Goal: Task Accomplishment & Management: Use online tool/utility

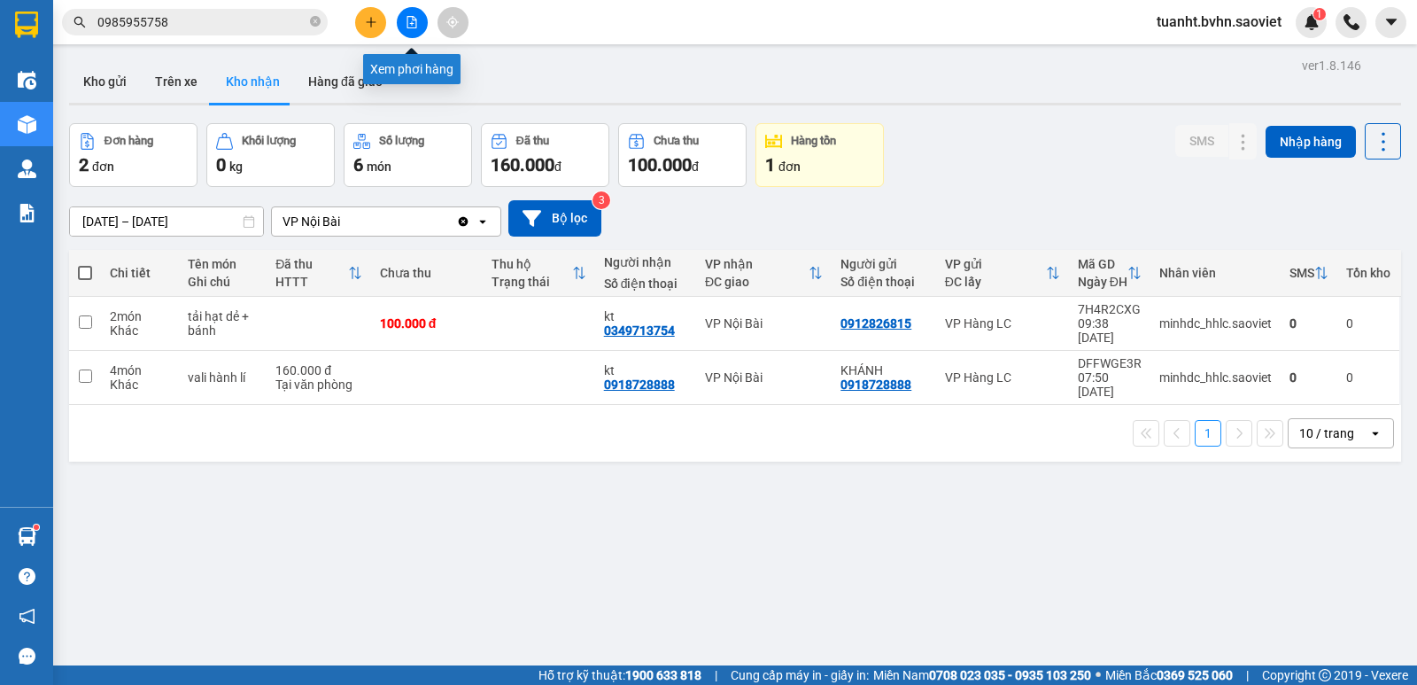
click at [410, 26] on icon "file-add" at bounding box center [412, 22] width 12 height 12
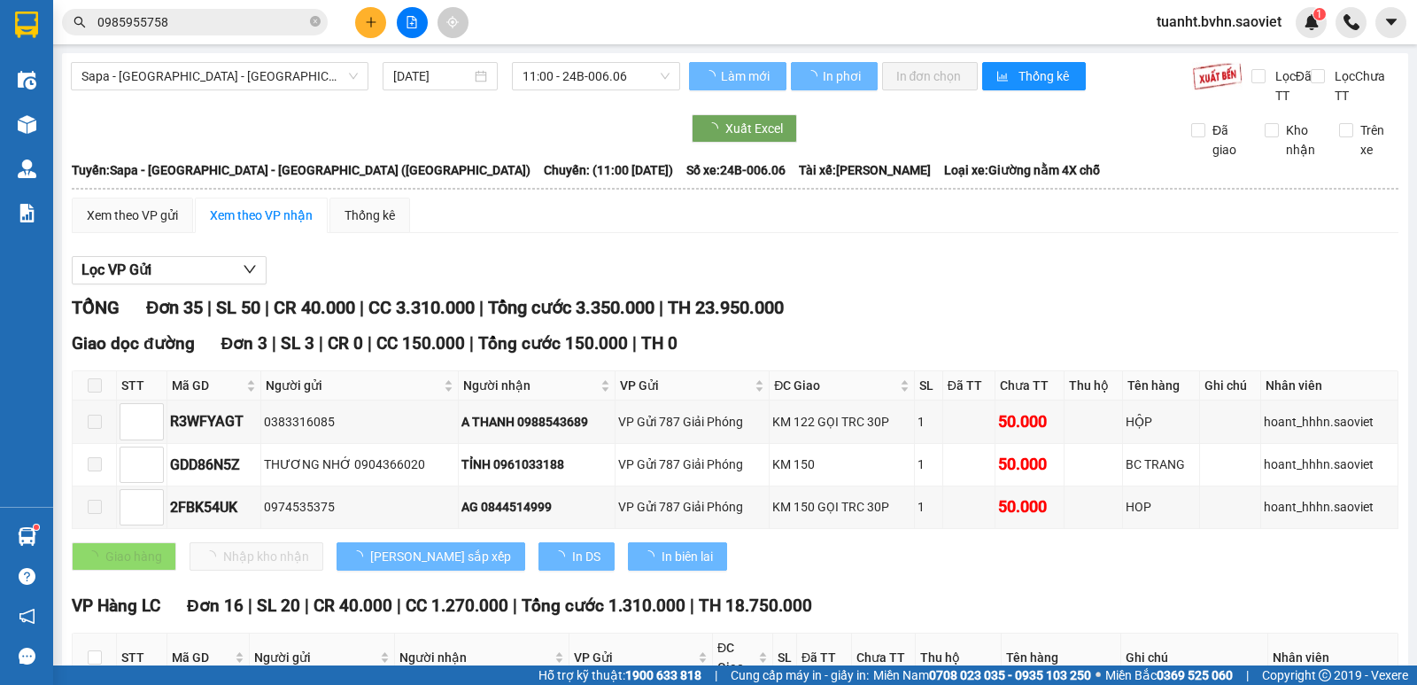
click at [300, 75] on span "Sapa - [GEOGRAPHIC_DATA] - [GEOGRAPHIC_DATA] ([GEOGRAPHIC_DATA])" at bounding box center [219, 76] width 276 height 27
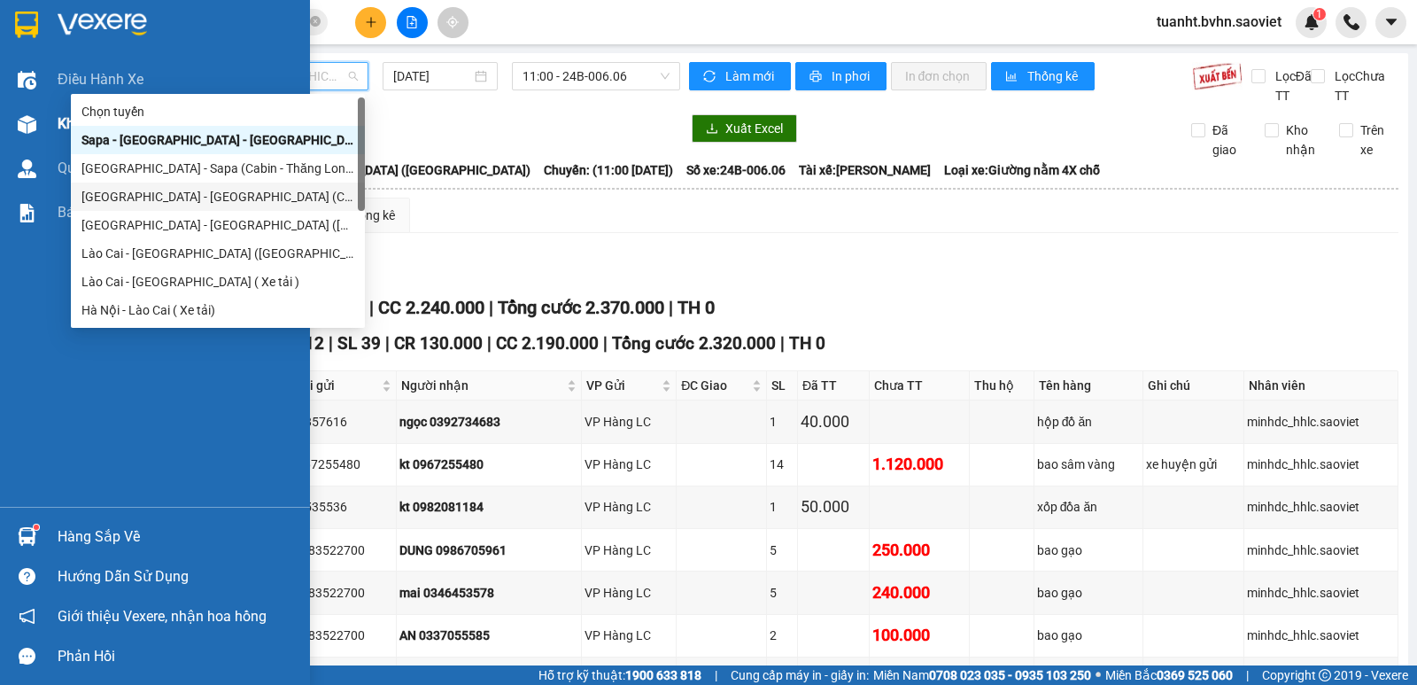
click at [29, 122] on img at bounding box center [27, 124] width 19 height 19
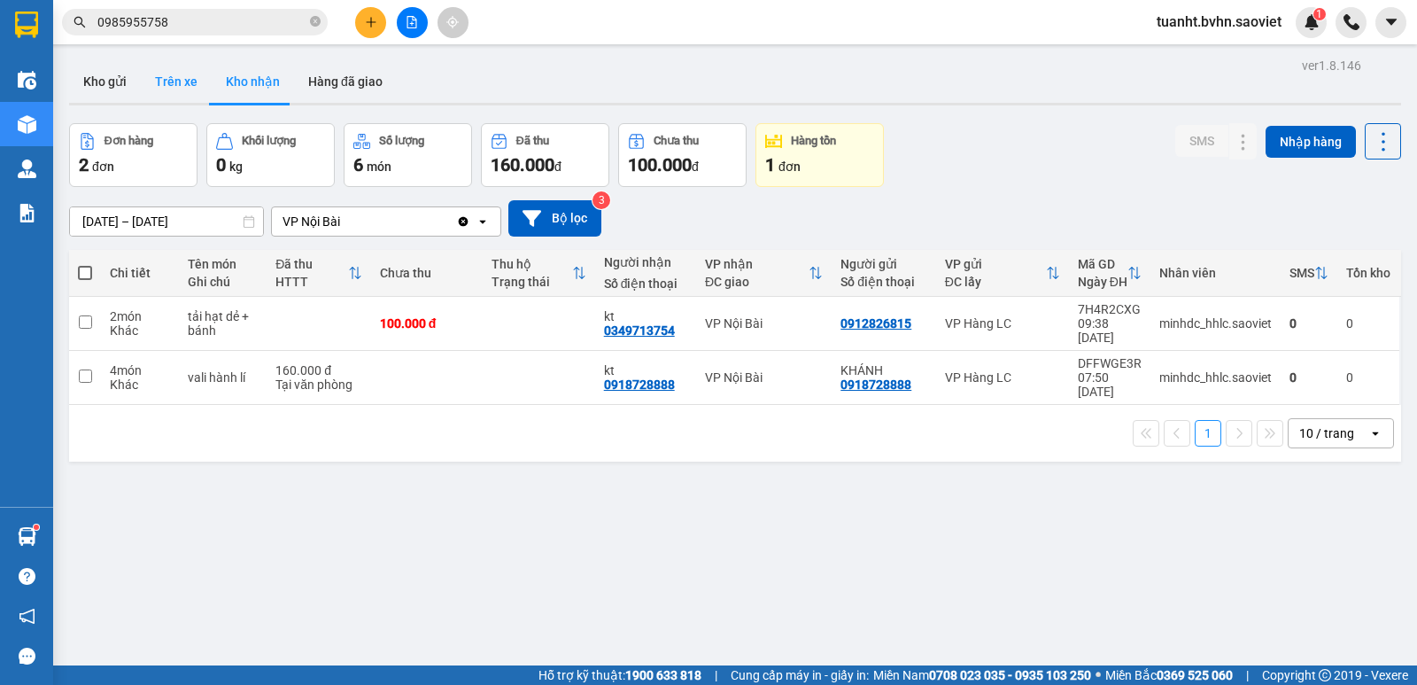
click at [167, 88] on button "Trên xe" at bounding box center [176, 81] width 71 height 43
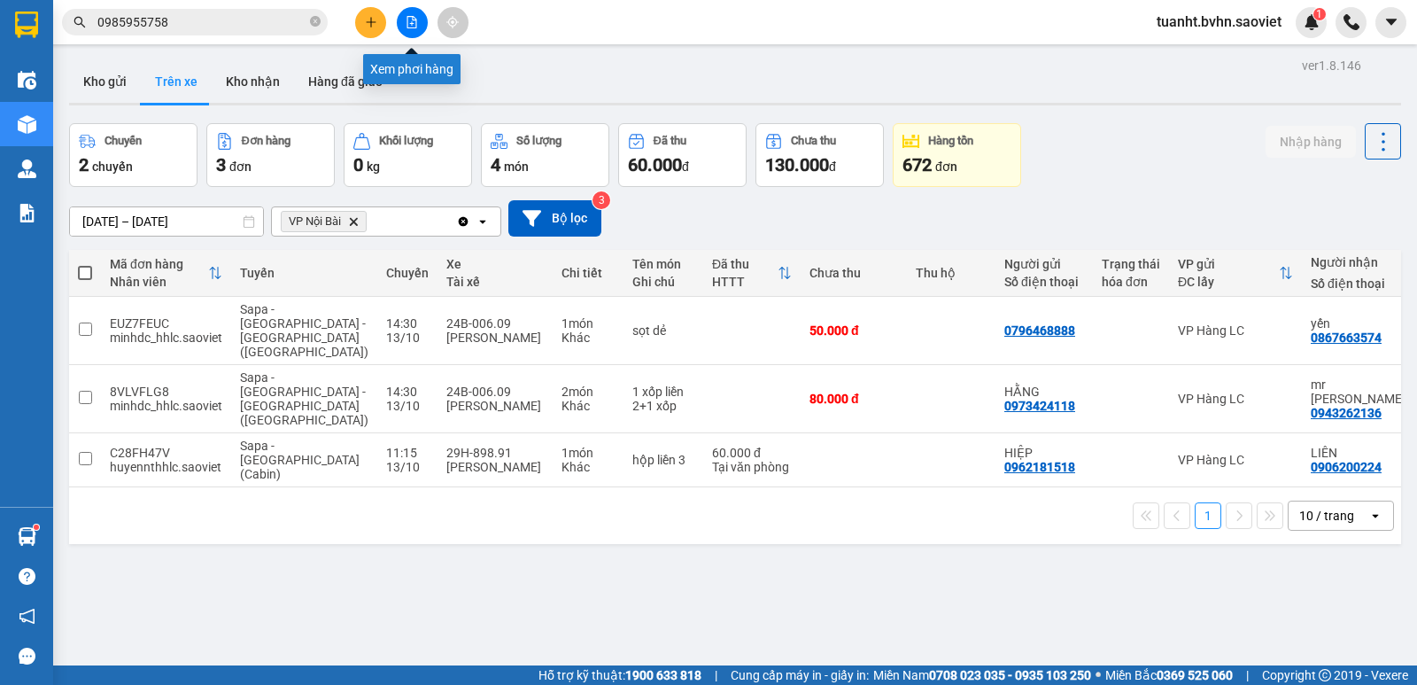
click at [415, 35] on button at bounding box center [412, 22] width 31 height 31
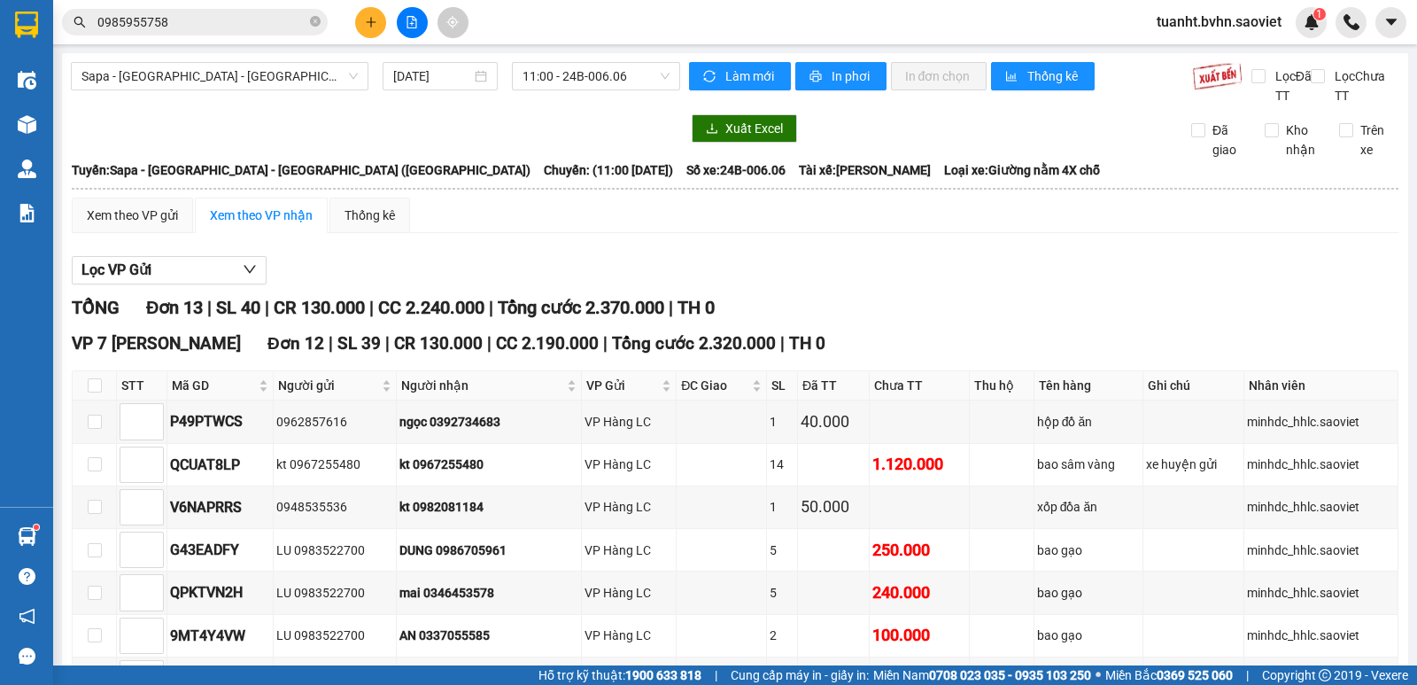
click at [258, 61] on div "Sapa - [GEOGRAPHIC_DATA] - [GEOGRAPHIC_DATA] ([GEOGRAPHIC_DATA]) [DATE] 11:00 -…" at bounding box center [735, 613] width 1346 height 1120
click at [287, 79] on span "Sapa - [GEOGRAPHIC_DATA] - [GEOGRAPHIC_DATA] ([GEOGRAPHIC_DATA])" at bounding box center [219, 76] width 276 height 27
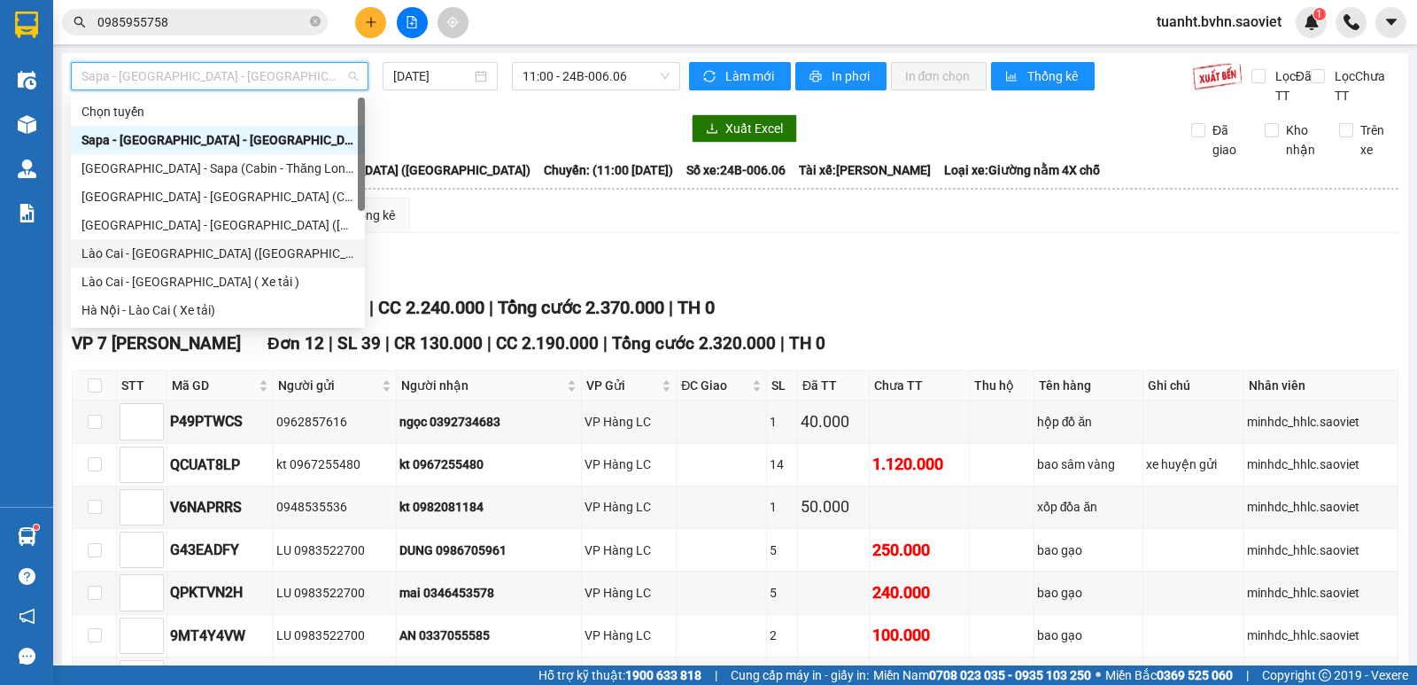
scroll to position [142, 0]
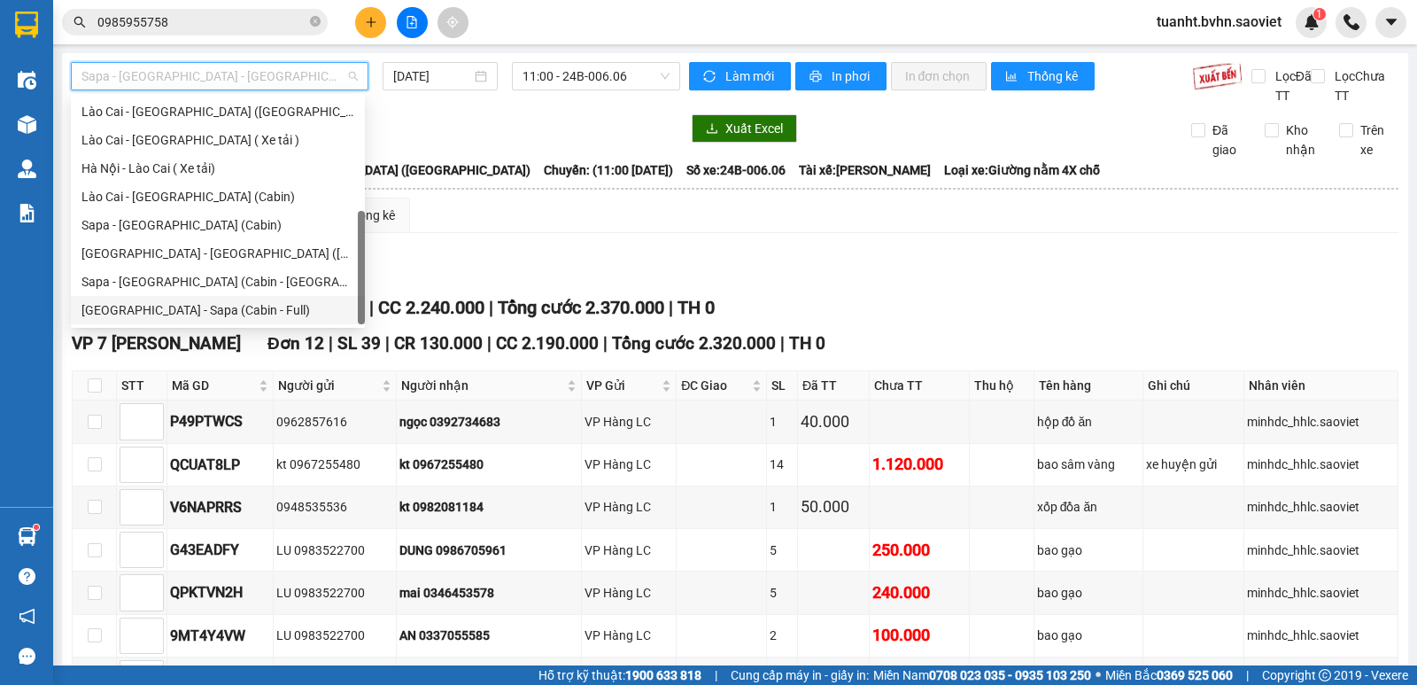
click at [238, 314] on div "[GEOGRAPHIC_DATA] - Sapa (Cabin - Full)" at bounding box center [217, 309] width 273 height 19
type input "[DATE]"
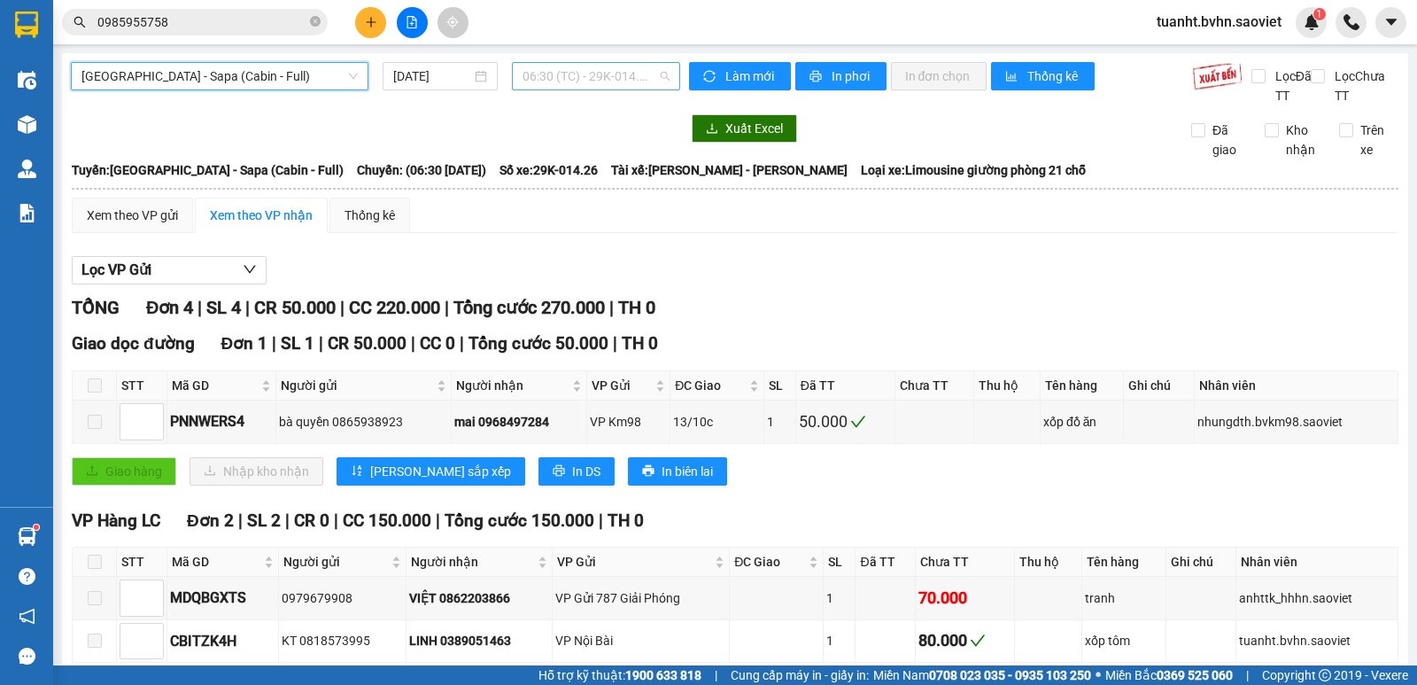
click at [607, 83] on span "06:30 (TC) - 29K-014.26" at bounding box center [596, 76] width 146 height 27
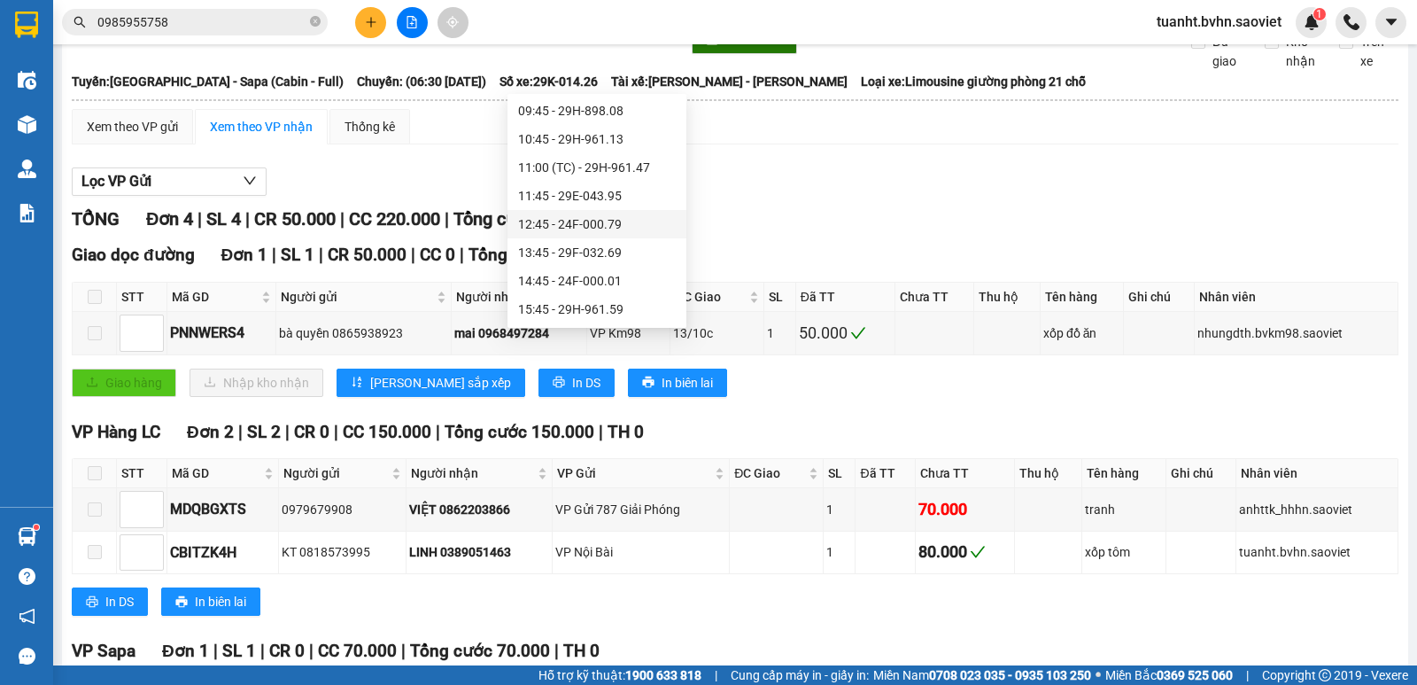
scroll to position [177, 0]
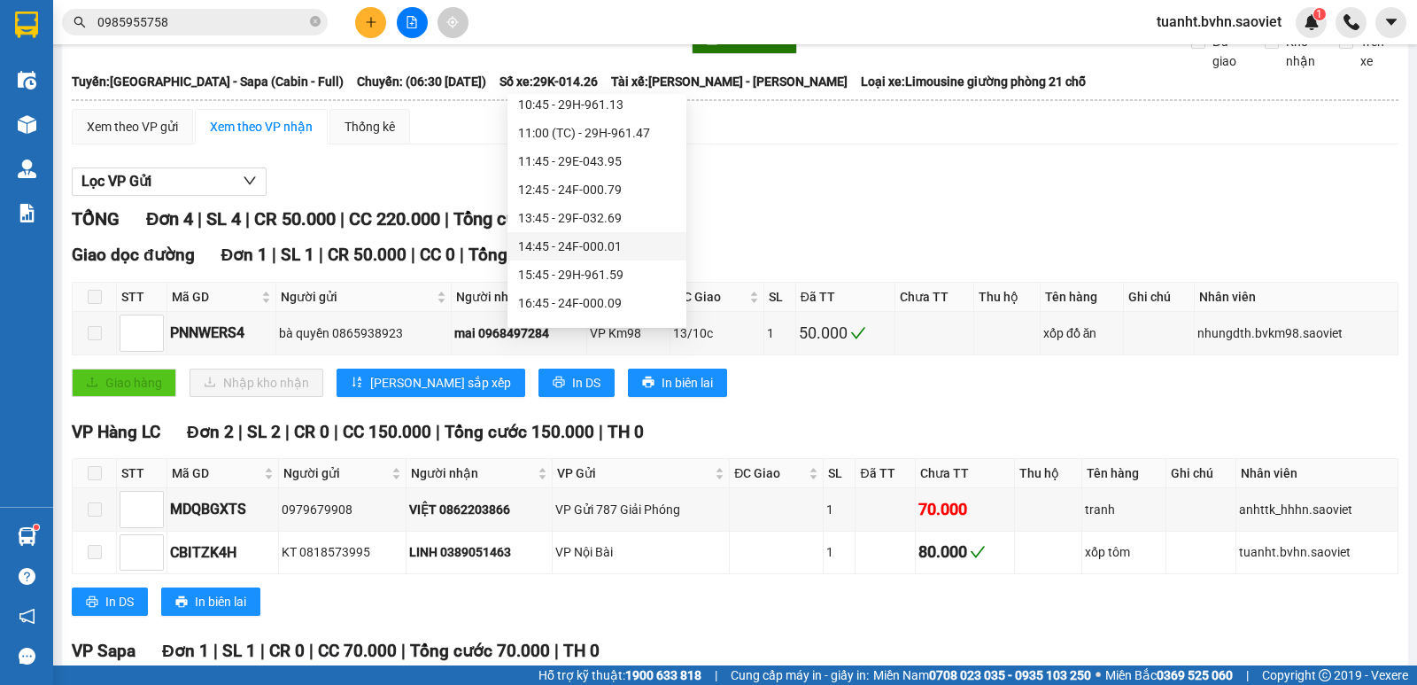
click at [601, 253] on div "14:45 - 24F-000.01" at bounding box center [597, 245] width 158 height 19
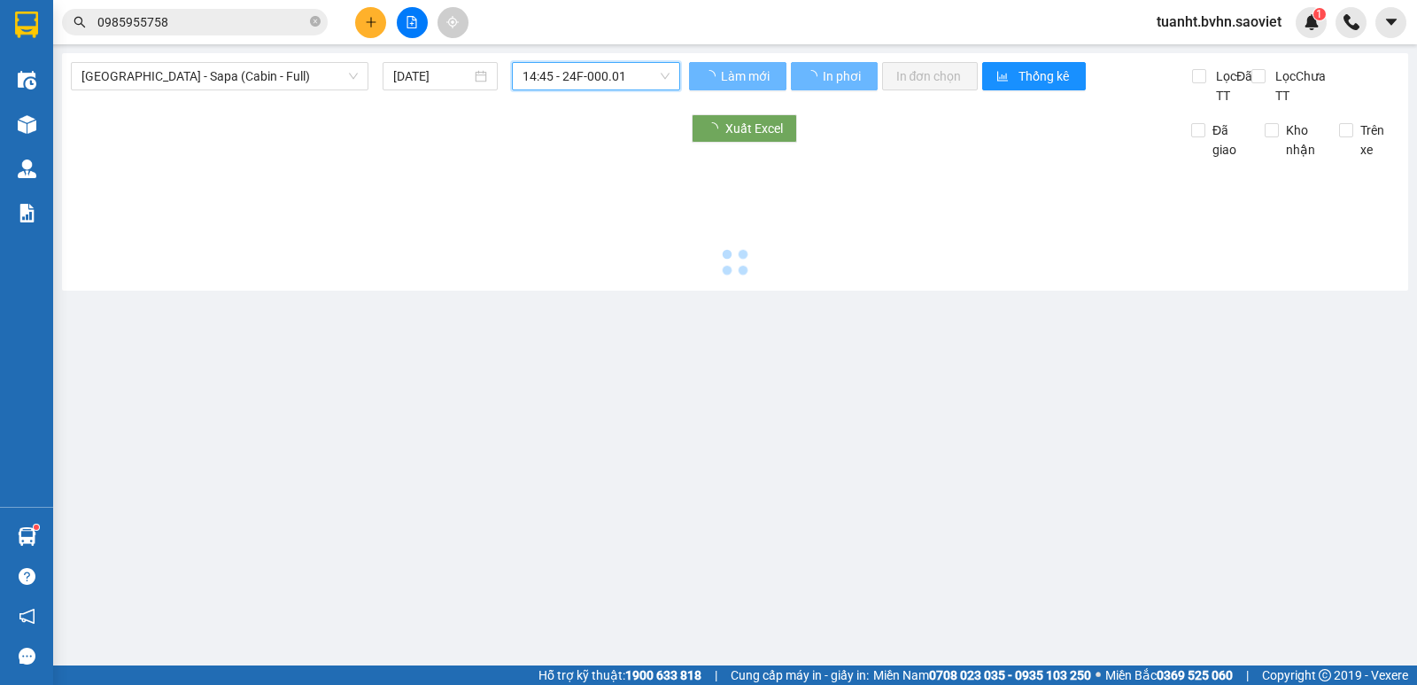
scroll to position [0, 0]
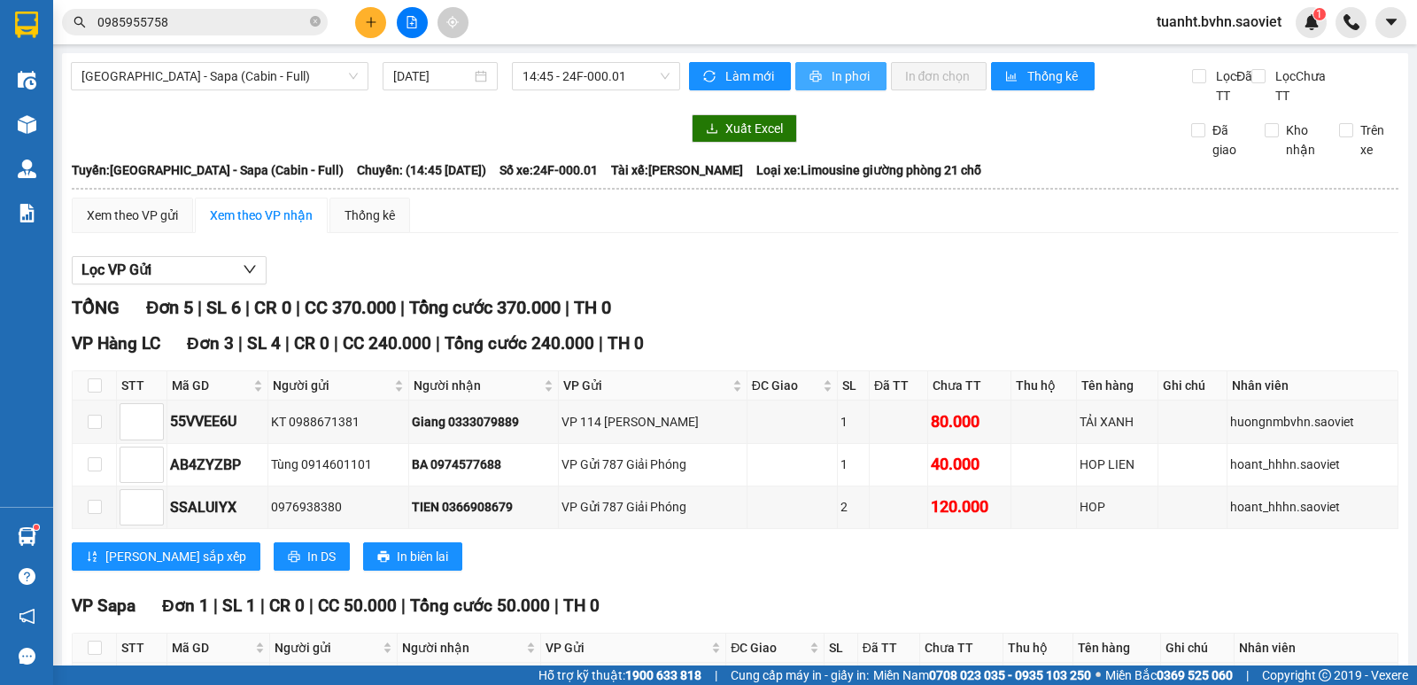
click at [838, 75] on span "In phơi" at bounding box center [852, 75] width 41 height 19
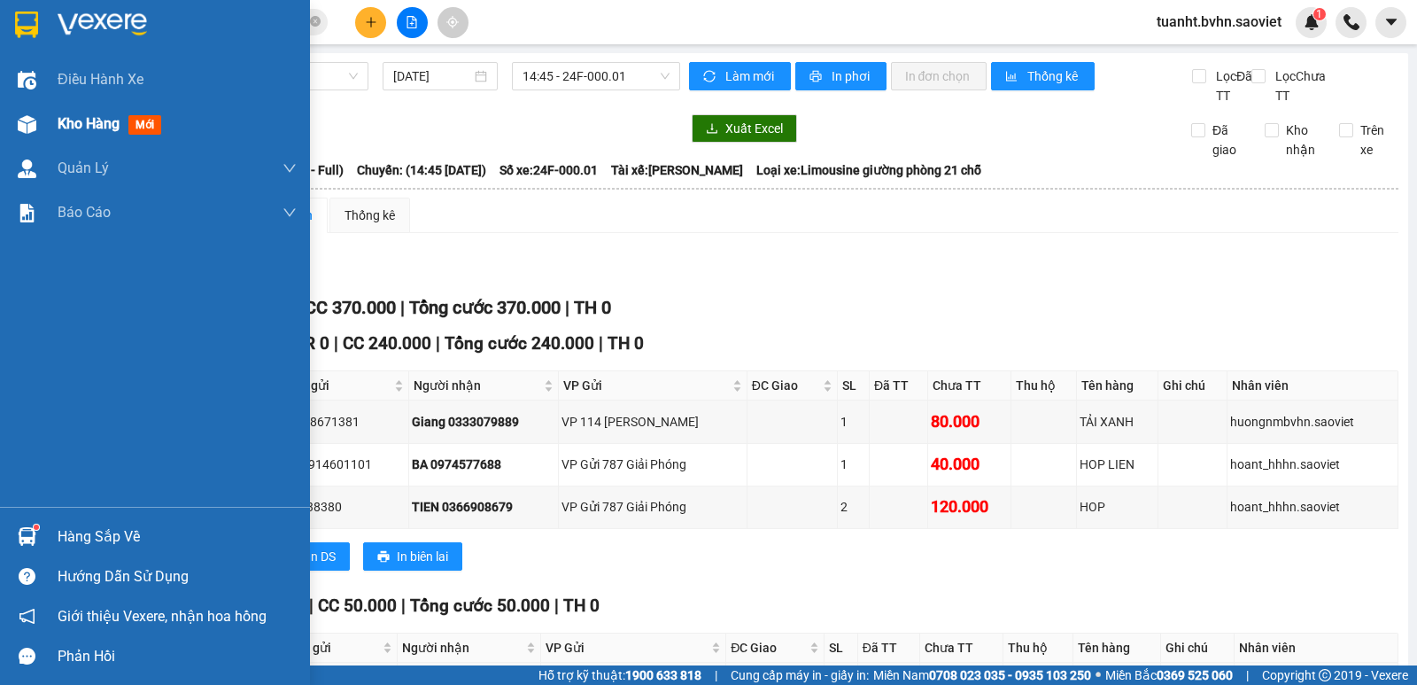
click at [32, 132] on img at bounding box center [27, 124] width 19 height 19
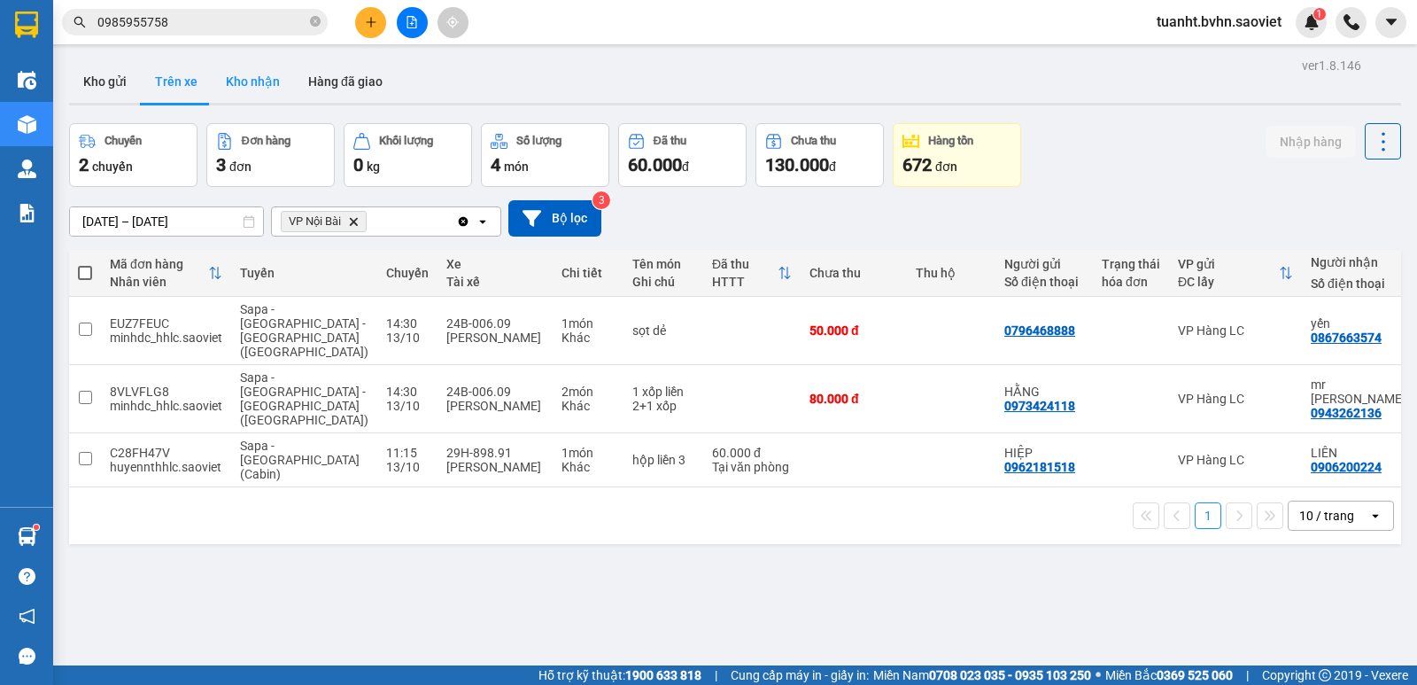
click at [263, 76] on button "Kho nhận" at bounding box center [253, 81] width 82 height 43
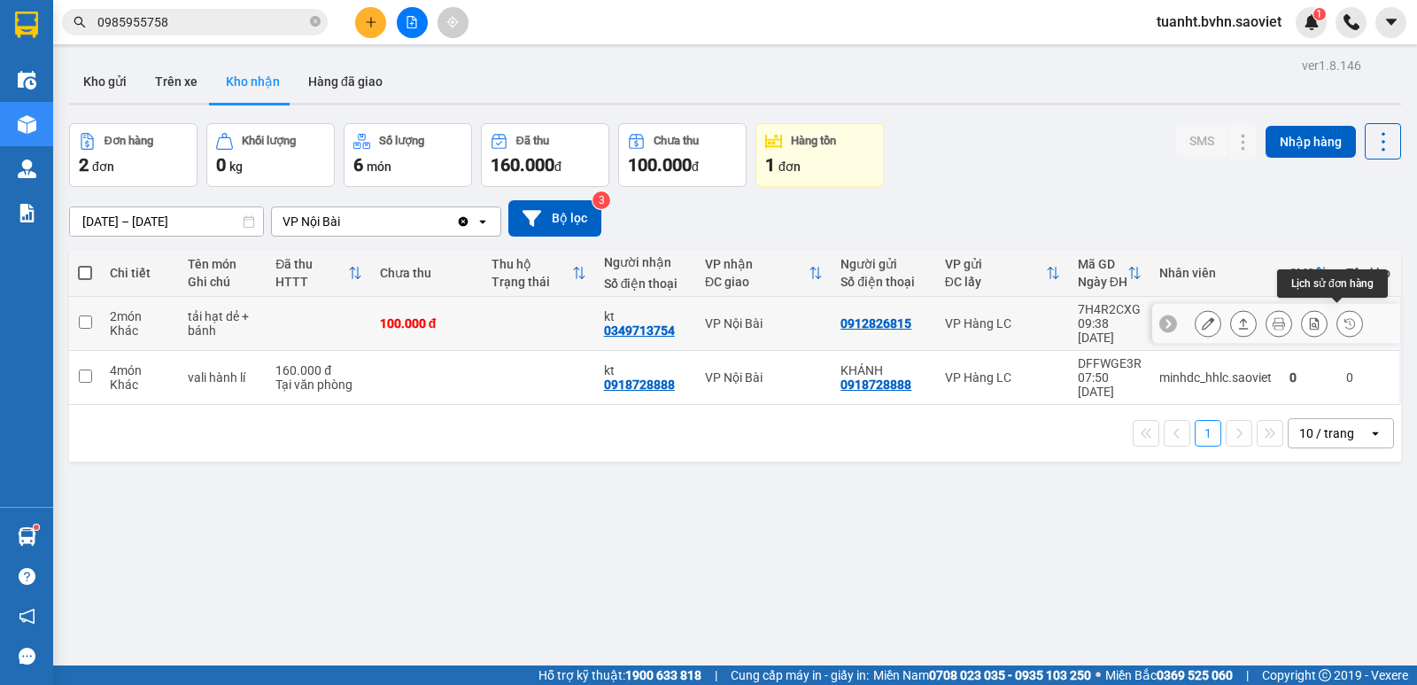
click at [1344, 317] on icon at bounding box center [1350, 323] width 12 height 12
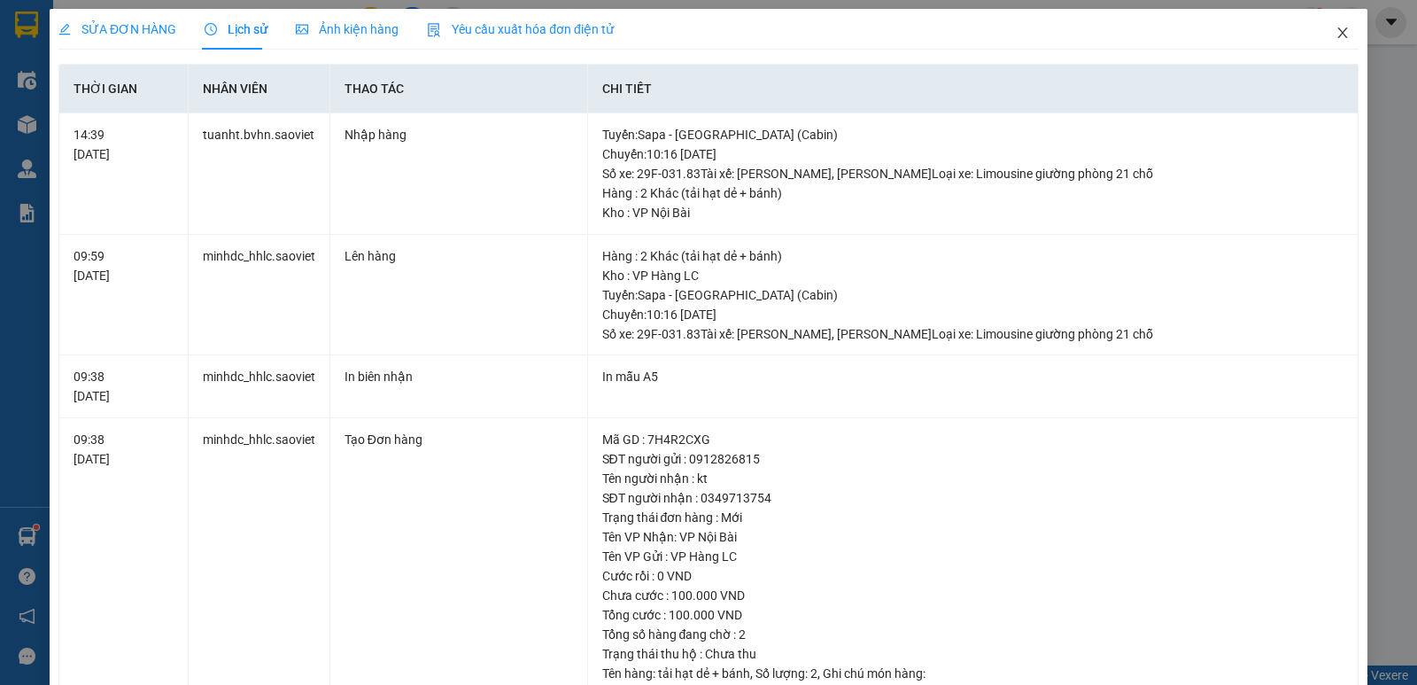
click at [1325, 24] on span "Close" at bounding box center [1343, 34] width 50 height 50
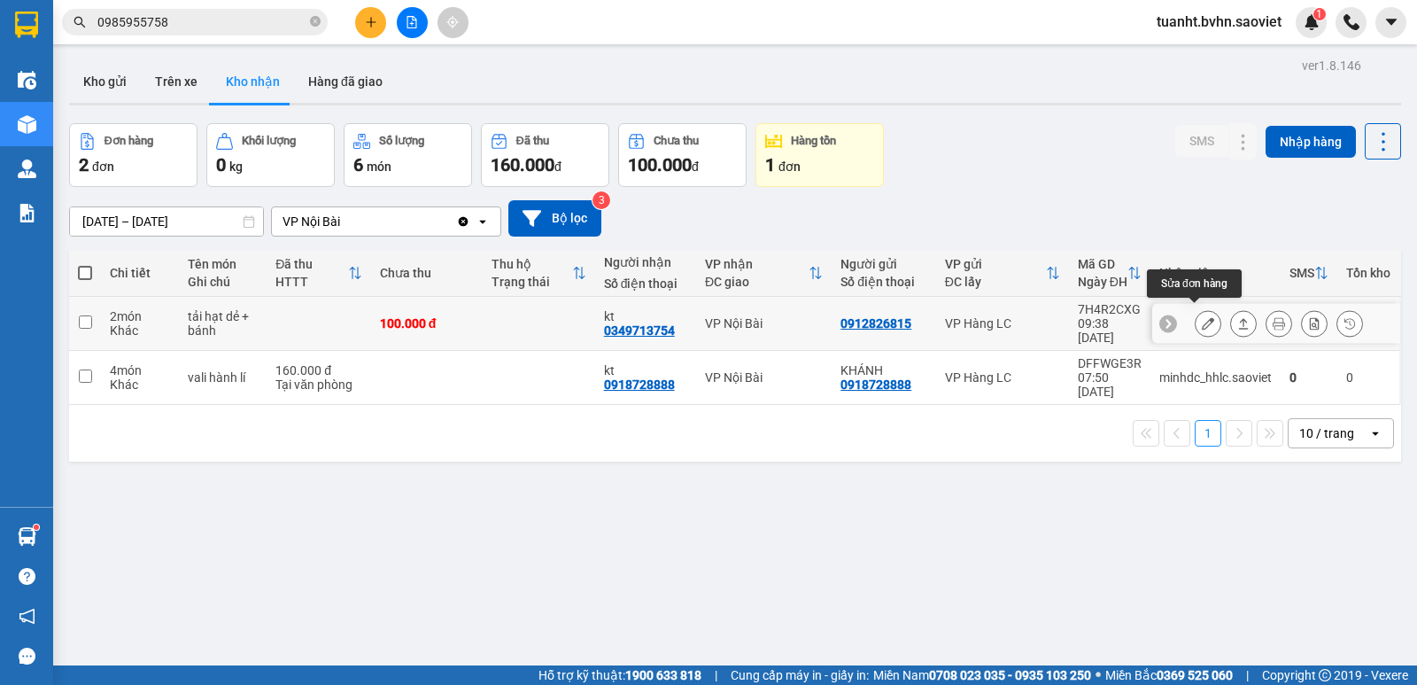
click at [1202, 317] on icon at bounding box center [1208, 323] width 12 height 12
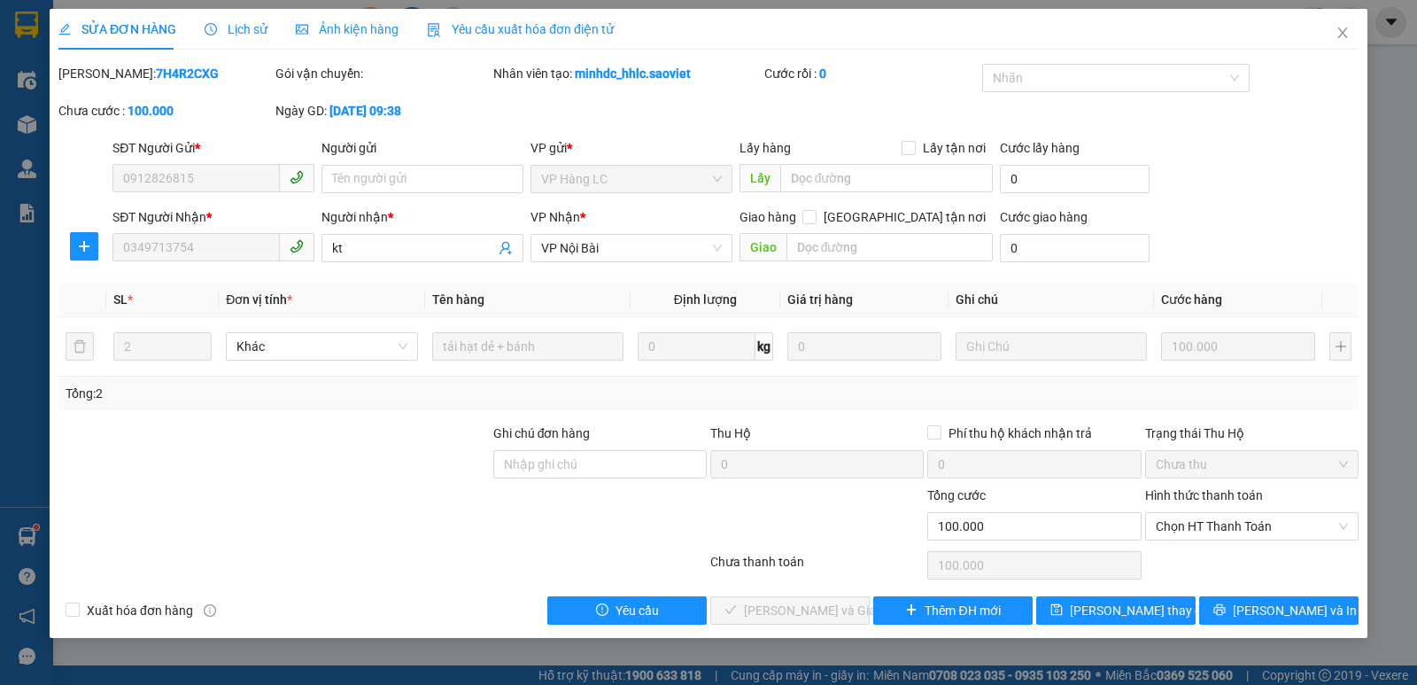
type input "0912826815"
type input "0349713754"
type input "kt"
type input "0"
type input "100.000"
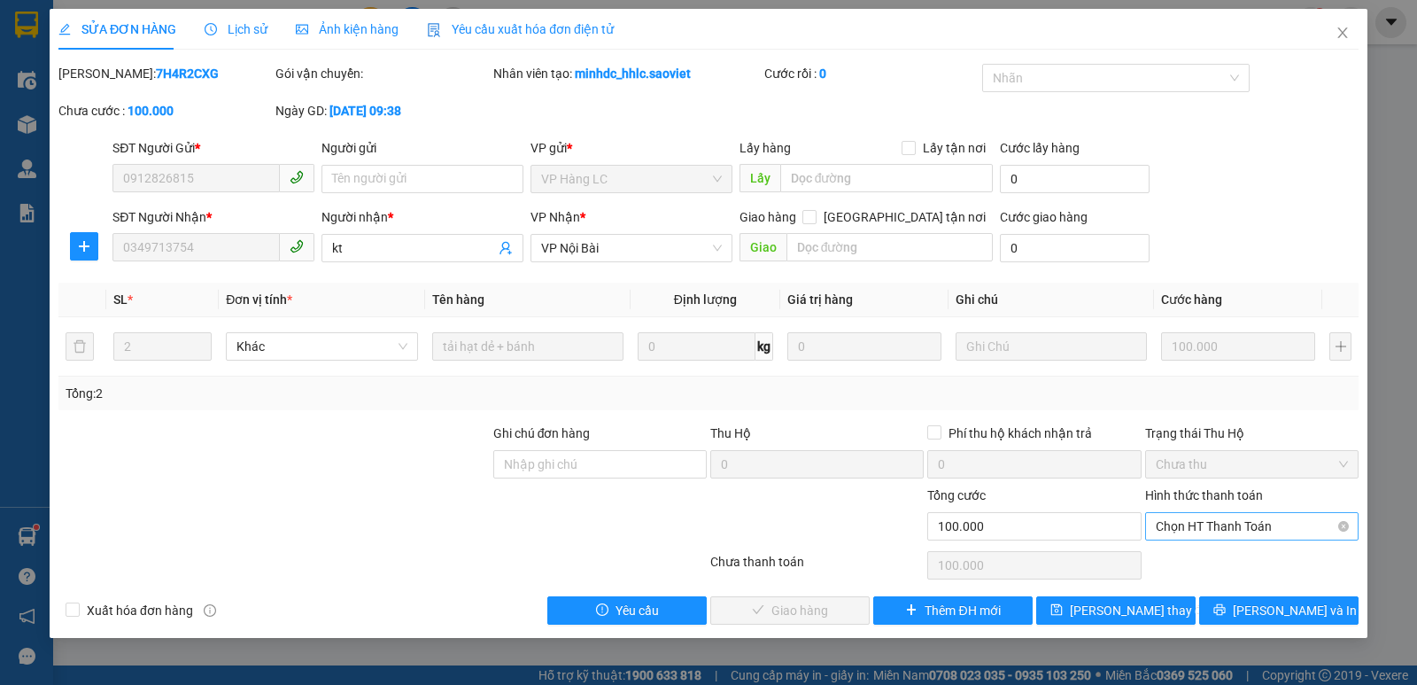
click at [1254, 527] on span "Chọn HT Thanh Toán" at bounding box center [1252, 526] width 192 height 27
click at [1214, 589] on div "Chuyển khoản" at bounding box center [1252, 589] width 192 height 19
type input "0"
drag, startPoint x: 824, startPoint y: 614, endPoint x: 842, endPoint y: 429, distance: 186.0
click at [823, 613] on span "[PERSON_NAME] và Giao hàng" at bounding box center [829, 610] width 170 height 19
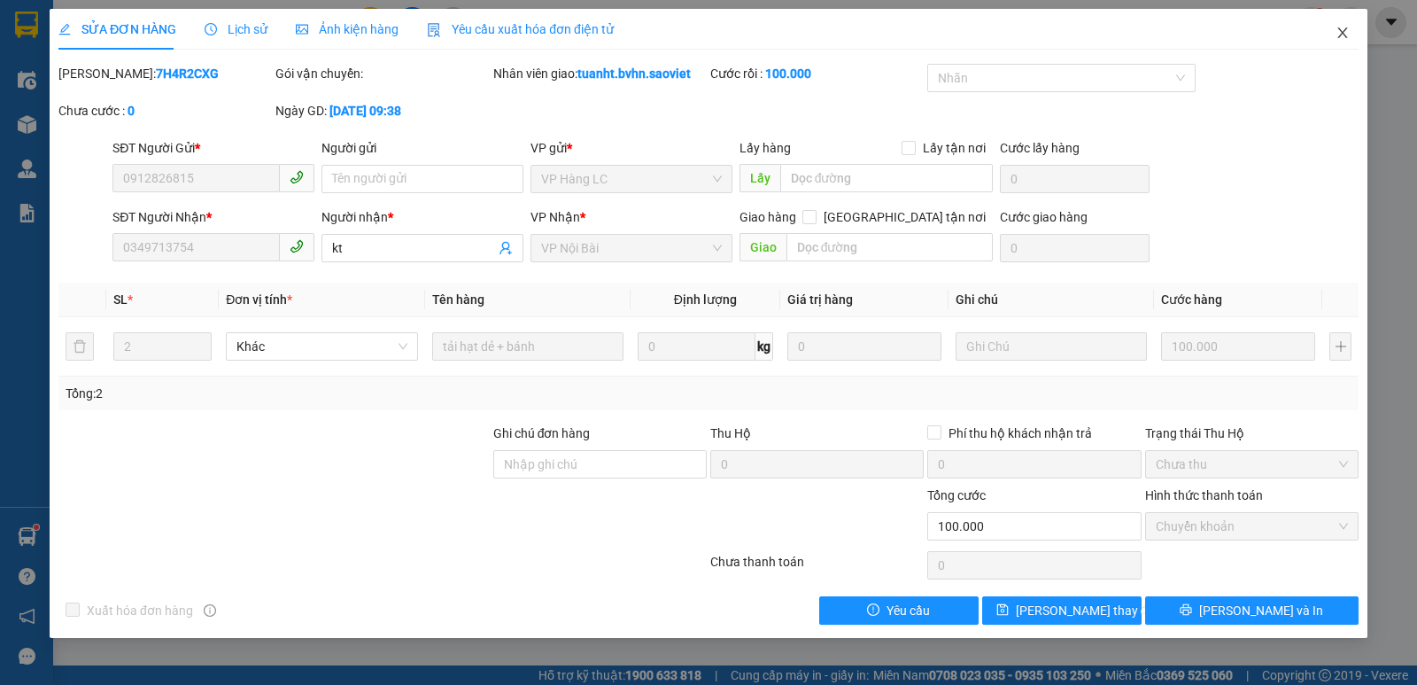
click at [1345, 30] on icon "close" at bounding box center [1342, 32] width 10 height 11
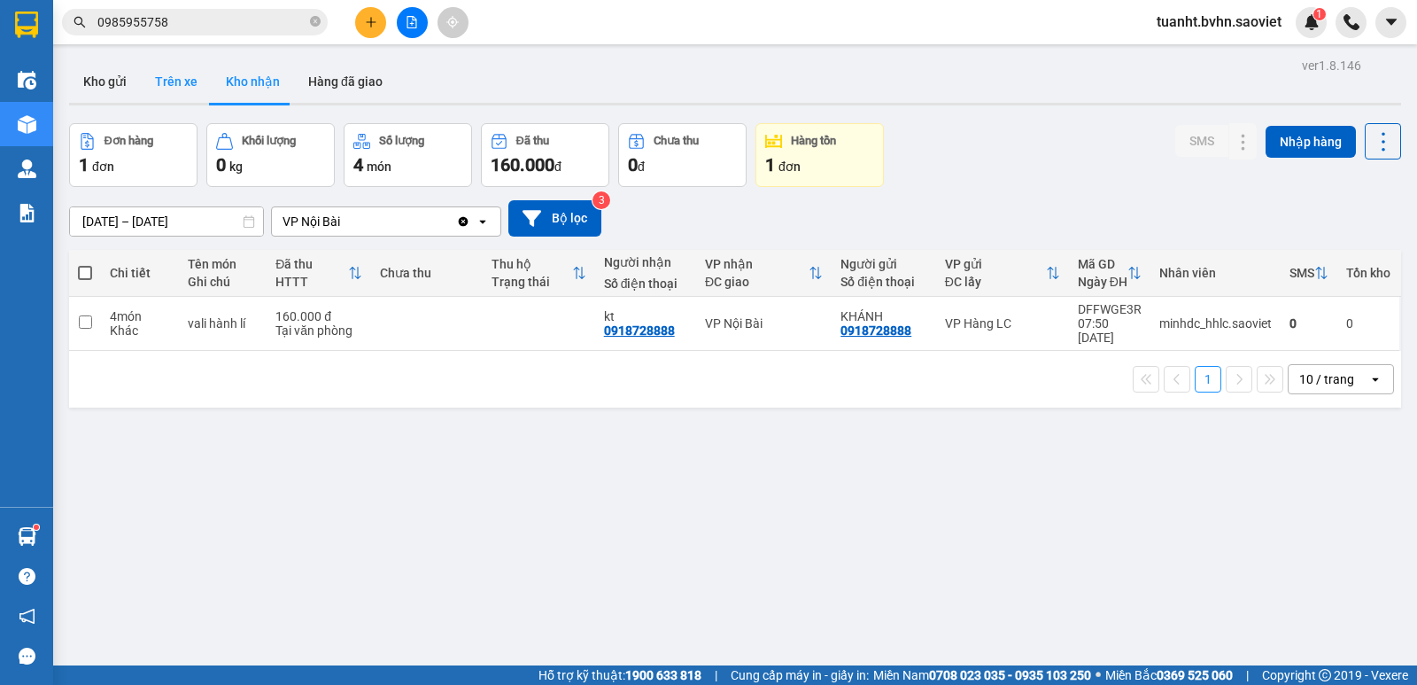
click at [165, 80] on button "Trên xe" at bounding box center [176, 81] width 71 height 43
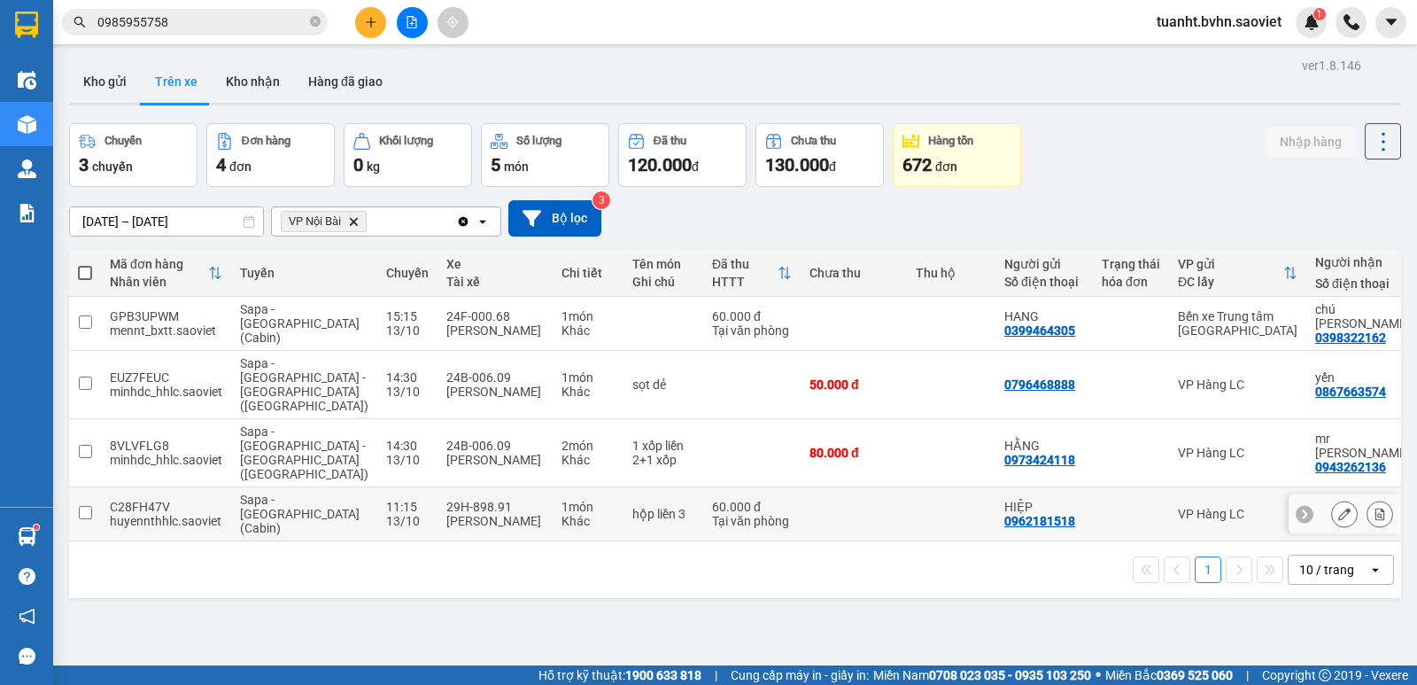
click at [87, 506] on input "checkbox" at bounding box center [85, 512] width 13 height 13
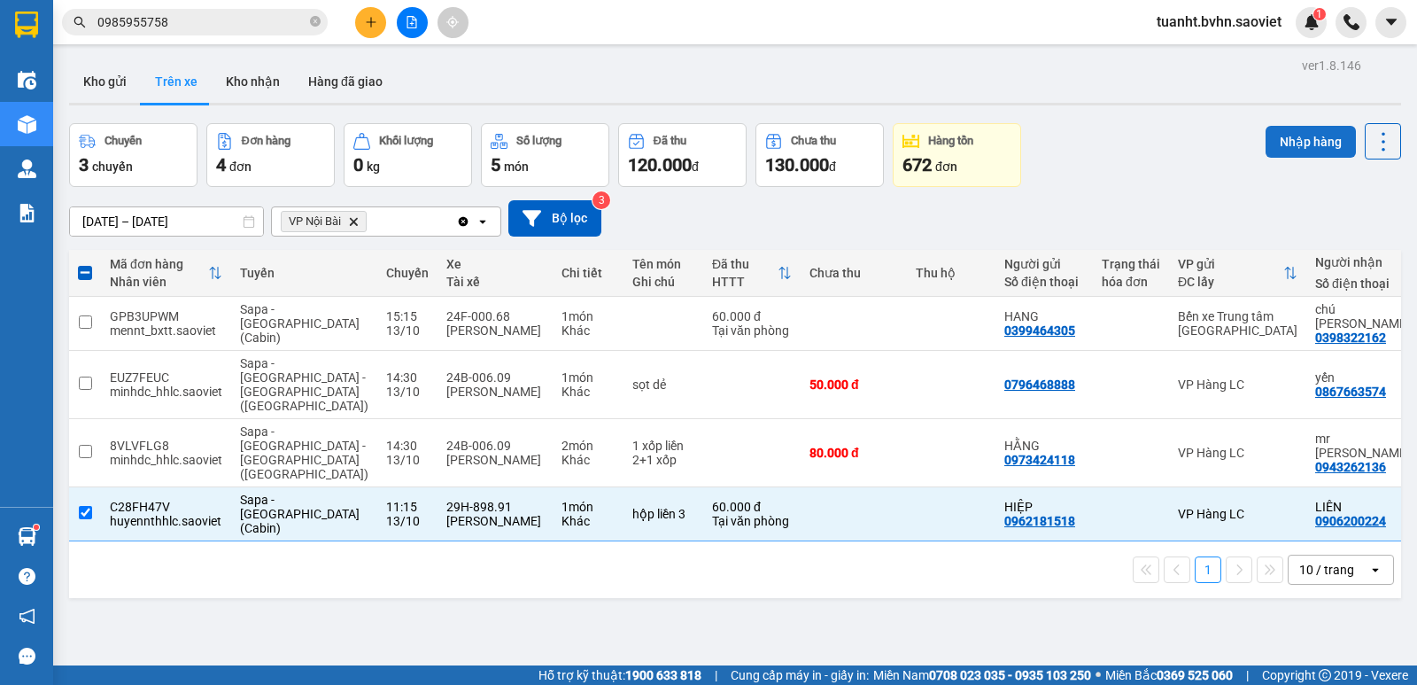
click at [1319, 143] on button "Nhập hàng" at bounding box center [1311, 142] width 90 height 32
checkbox input "false"
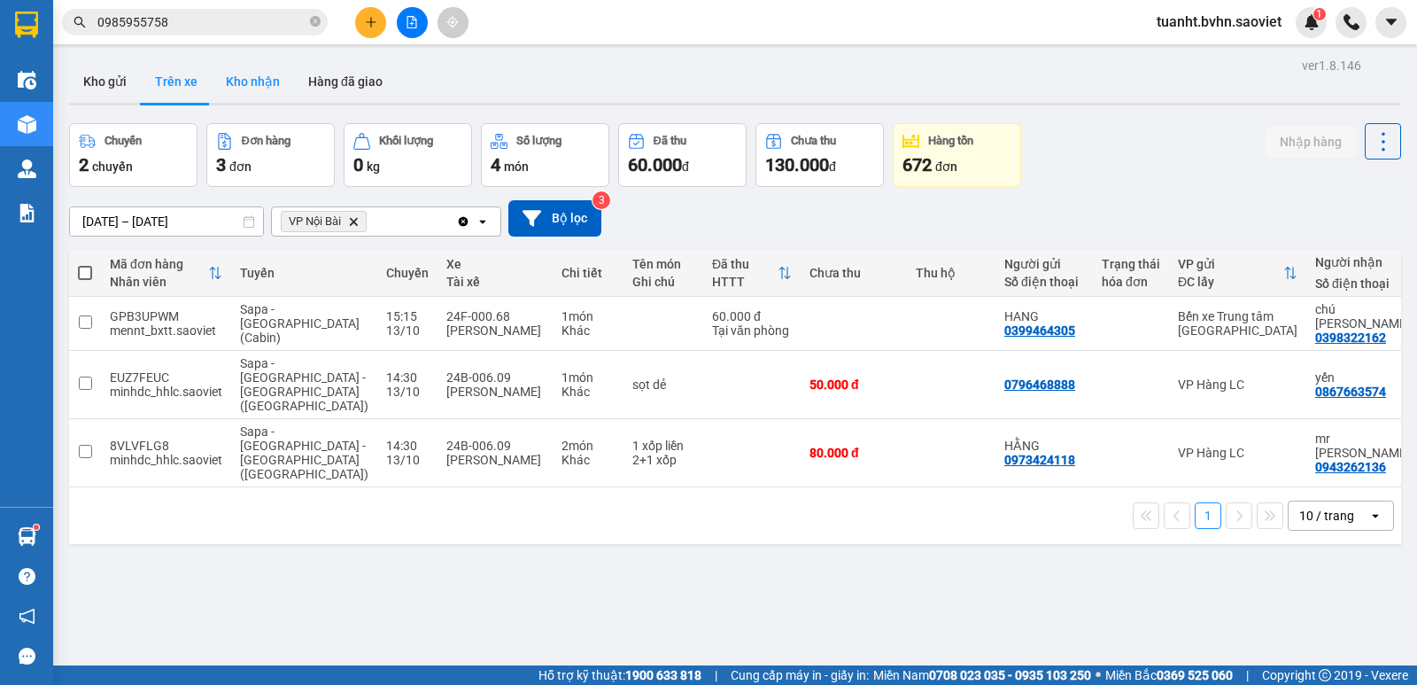
click at [253, 85] on button "Kho nhận" at bounding box center [253, 81] width 82 height 43
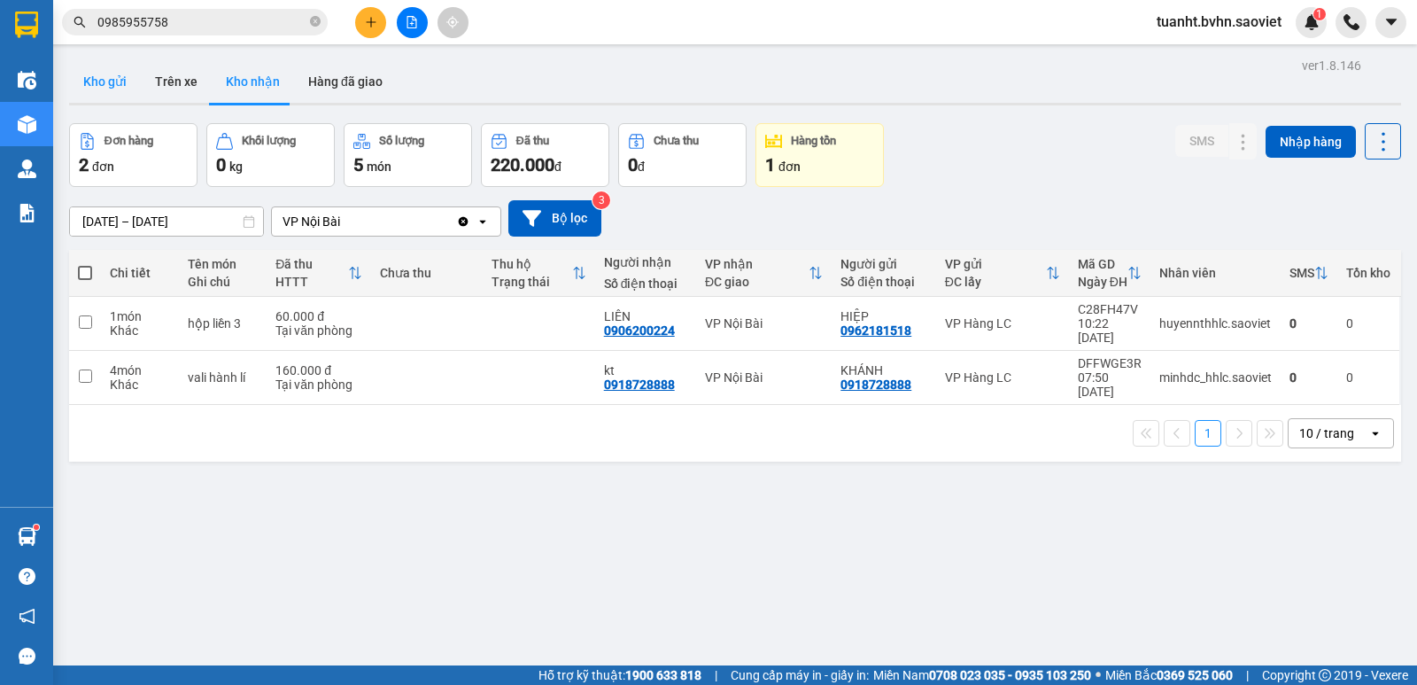
click at [111, 81] on button "Kho gửi" at bounding box center [105, 81] width 72 height 43
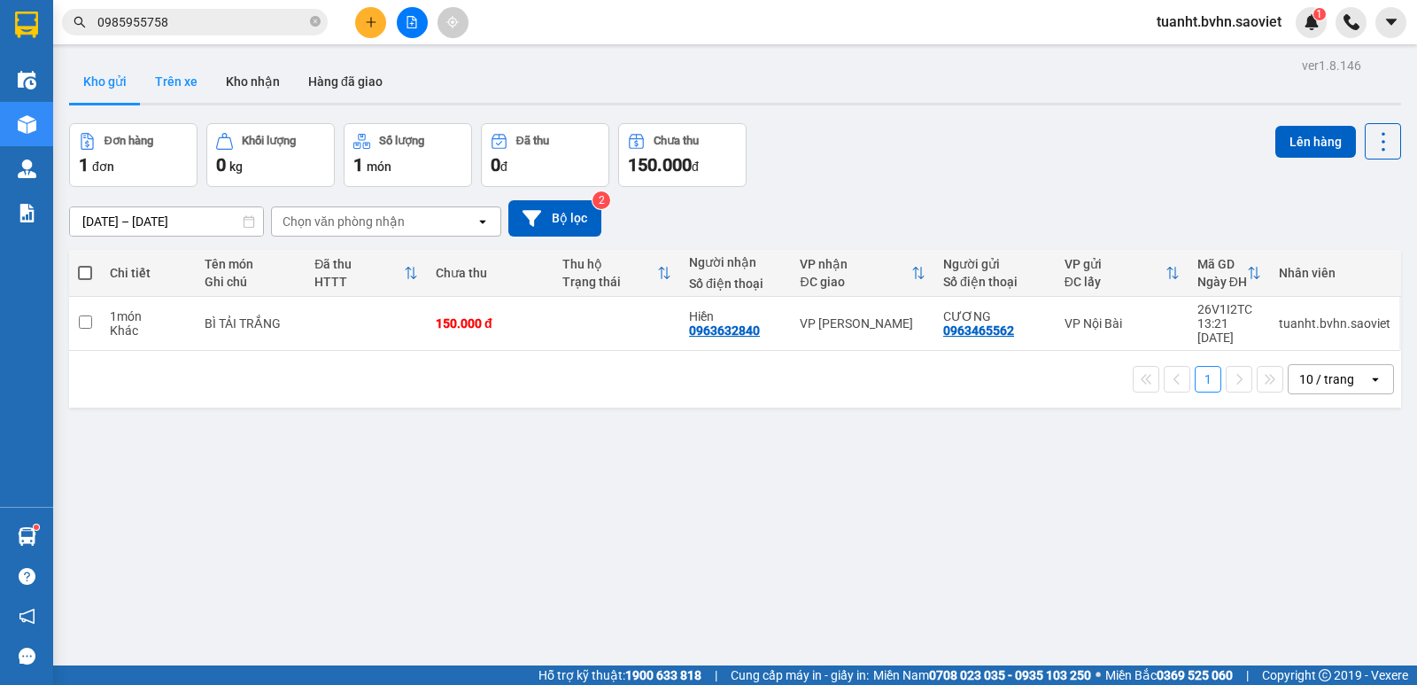
click at [171, 75] on button "Trên xe" at bounding box center [176, 81] width 71 height 43
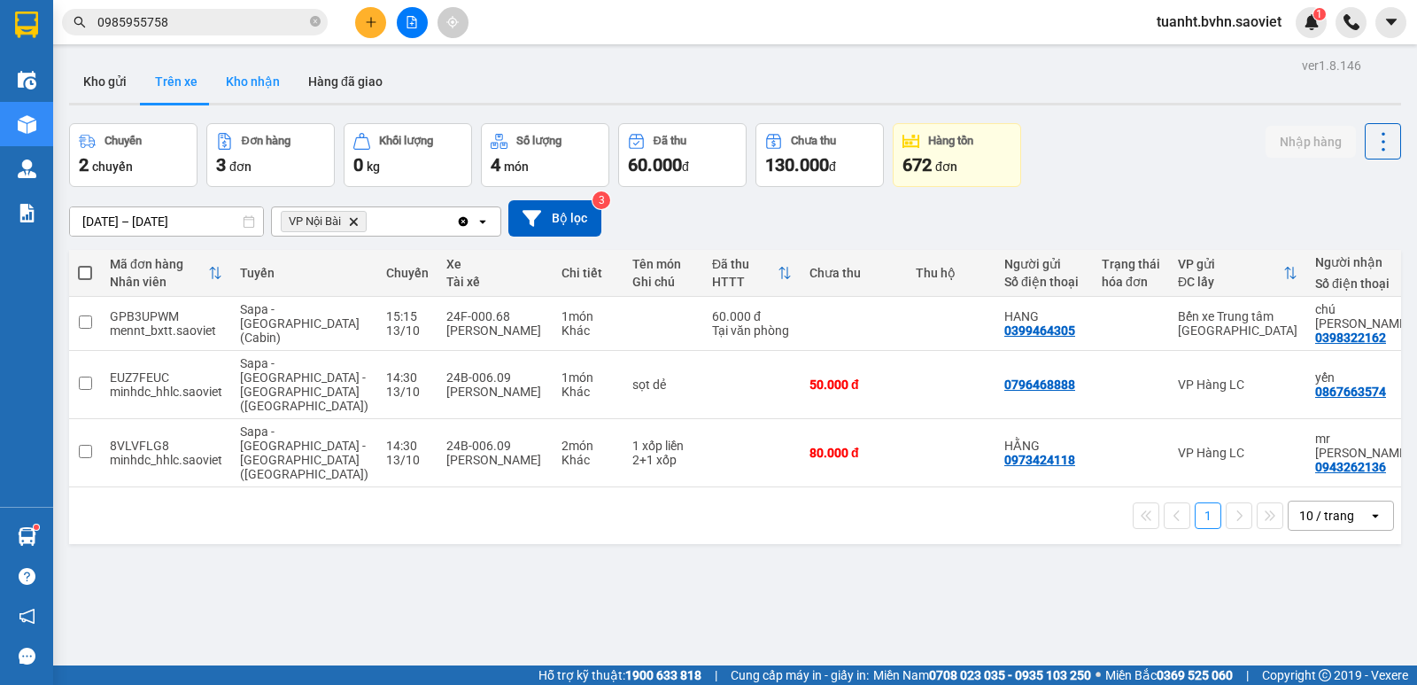
click at [261, 81] on button "Kho nhận" at bounding box center [253, 81] width 82 height 43
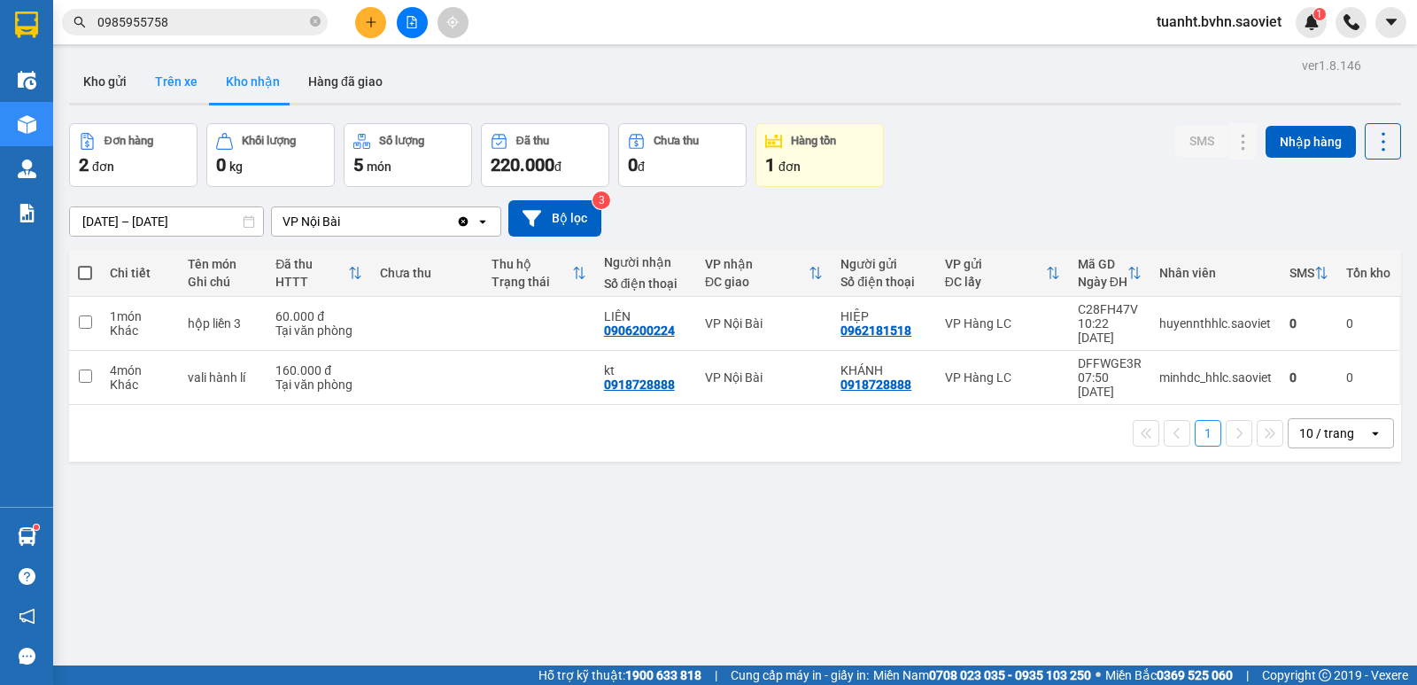
click at [179, 65] on button "Trên xe" at bounding box center [176, 81] width 71 height 43
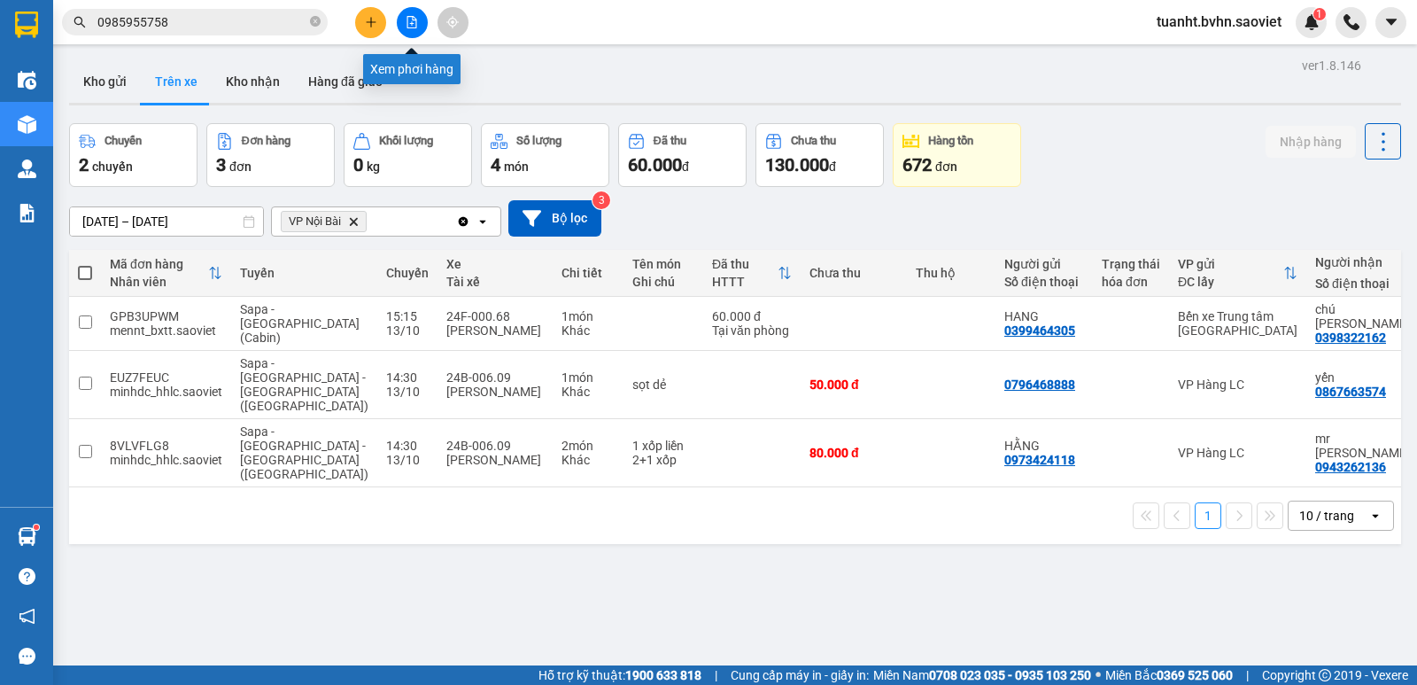
click at [414, 26] on icon "file-add" at bounding box center [412, 22] width 12 height 12
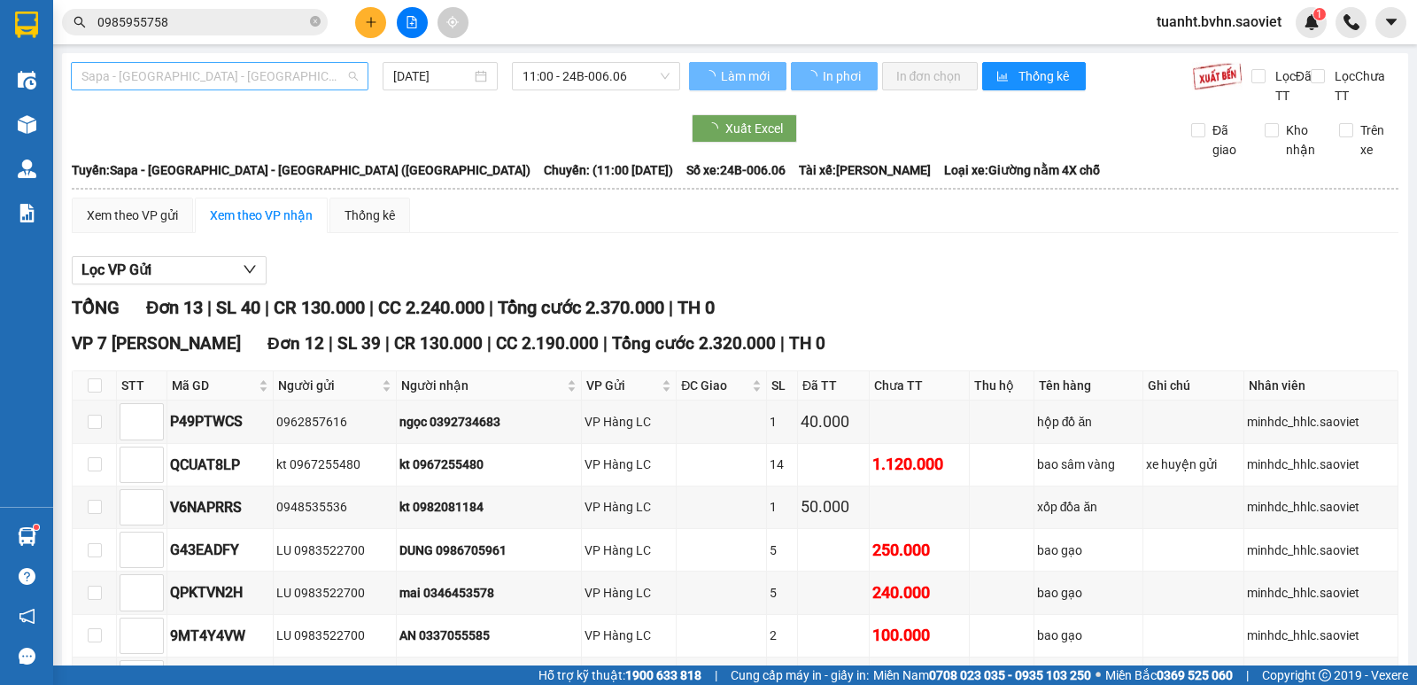
click at [212, 81] on span "Sapa - [GEOGRAPHIC_DATA] - [GEOGRAPHIC_DATA] ([GEOGRAPHIC_DATA])" at bounding box center [219, 76] width 276 height 27
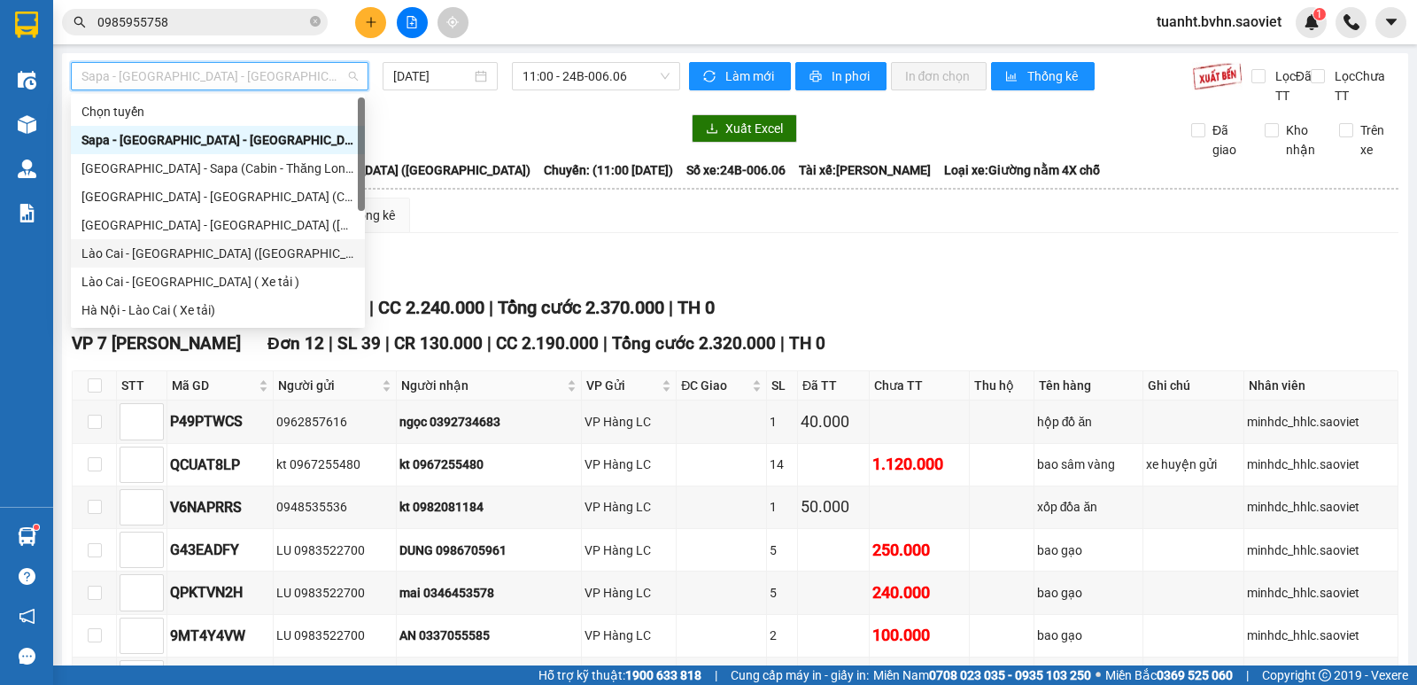
scroll to position [142, 0]
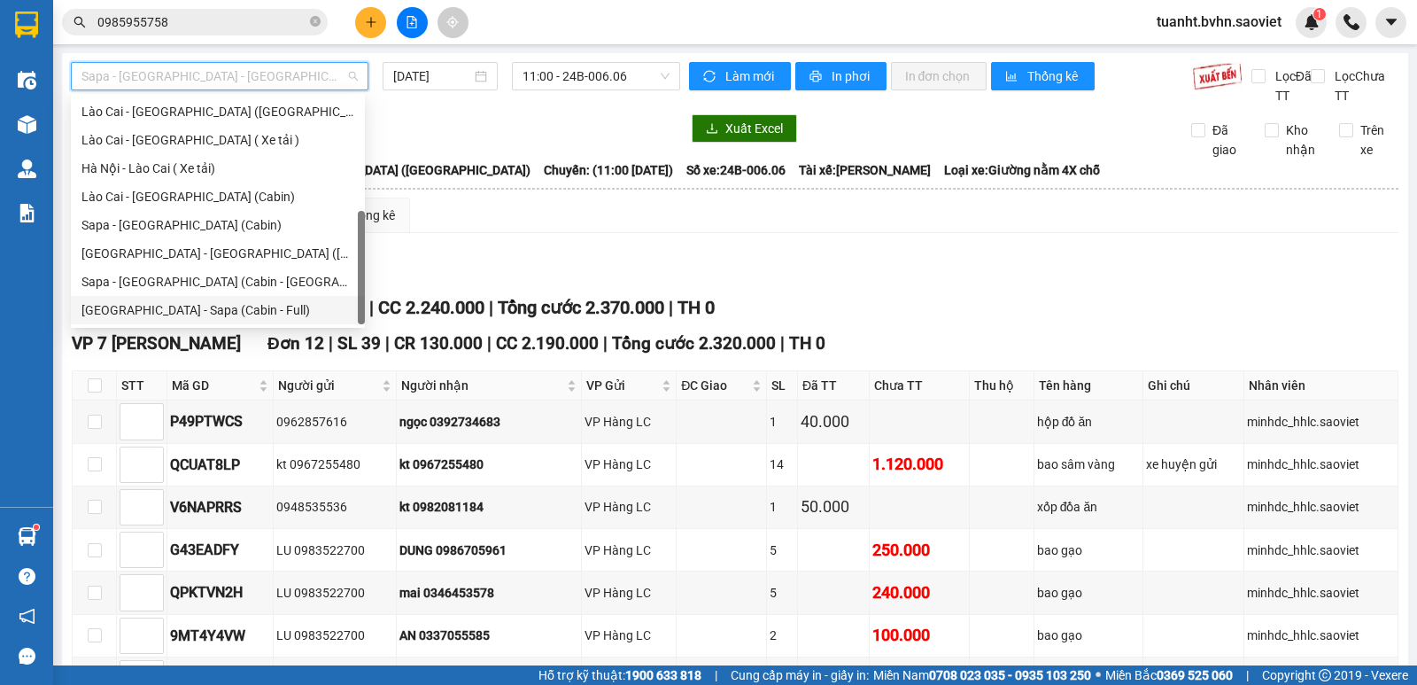
click at [199, 309] on div "[GEOGRAPHIC_DATA] - Sapa (Cabin - Full)" at bounding box center [217, 309] width 273 height 19
type input "[DATE]"
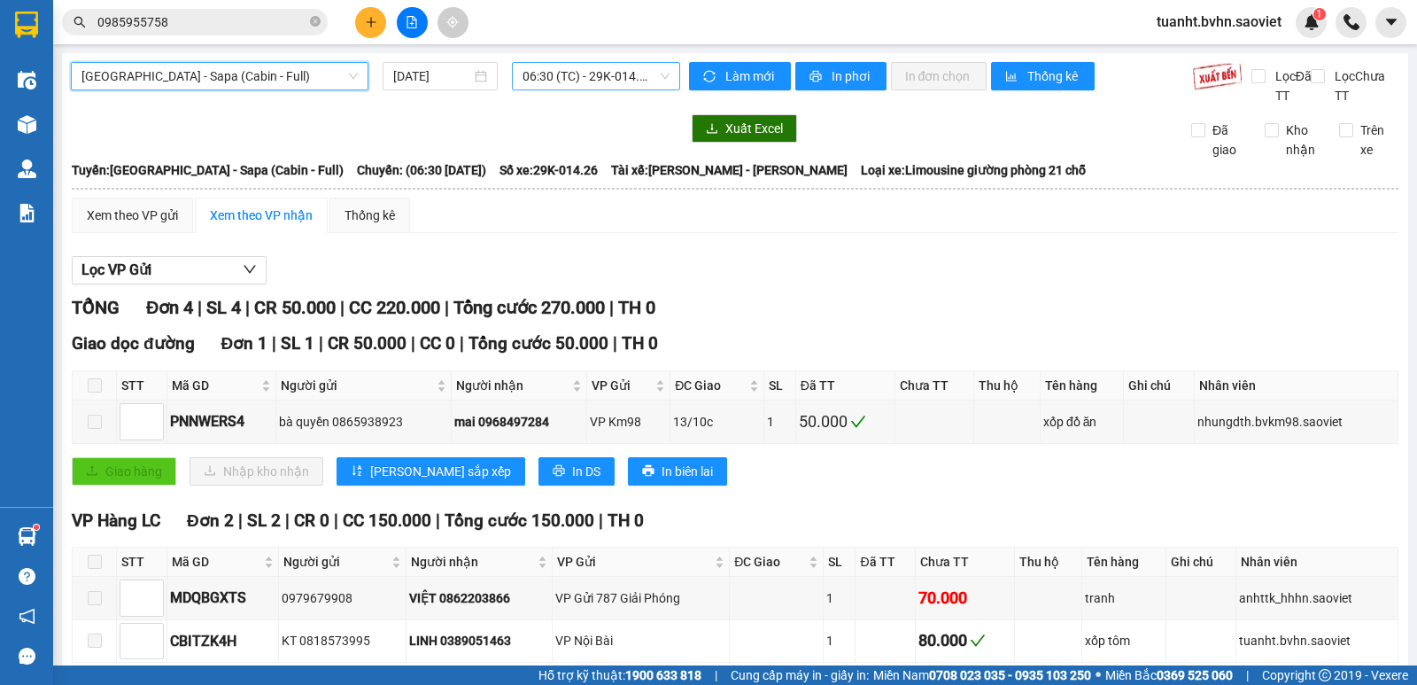
click at [557, 79] on span "06:30 (TC) - 29K-014.26" at bounding box center [596, 76] width 146 height 27
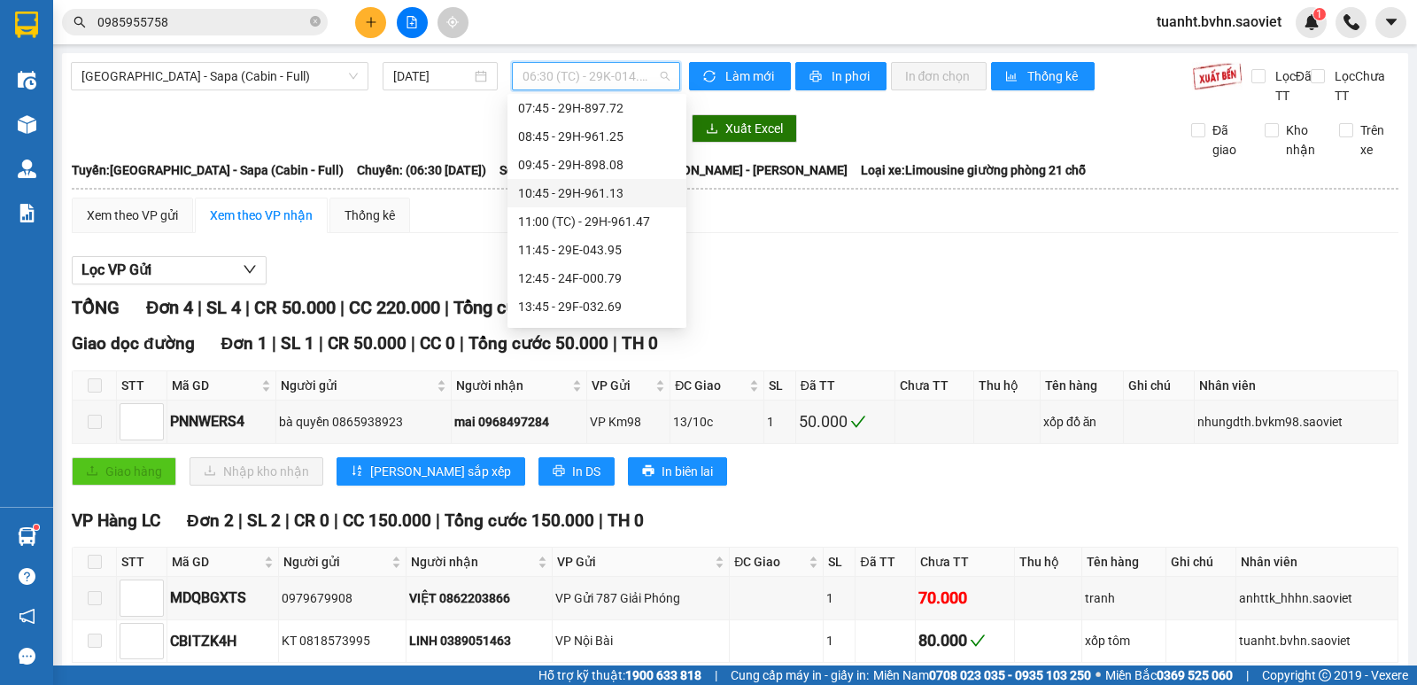
scroll to position [177, 0]
click at [576, 276] on div "15:45 - 29H-961.59" at bounding box center [597, 274] width 158 height 19
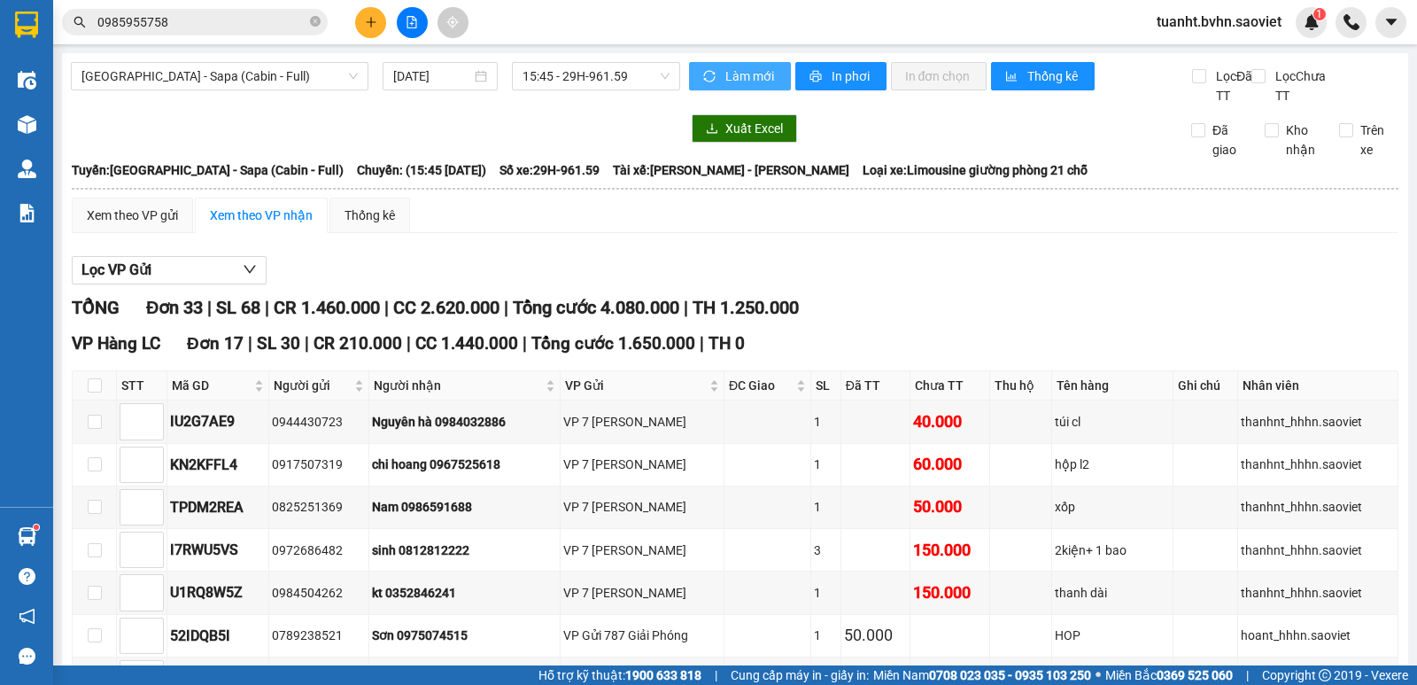
click at [733, 80] on span "Làm mới" at bounding box center [750, 75] width 51 height 19
click at [832, 82] on span "In phơi" at bounding box center [852, 75] width 41 height 19
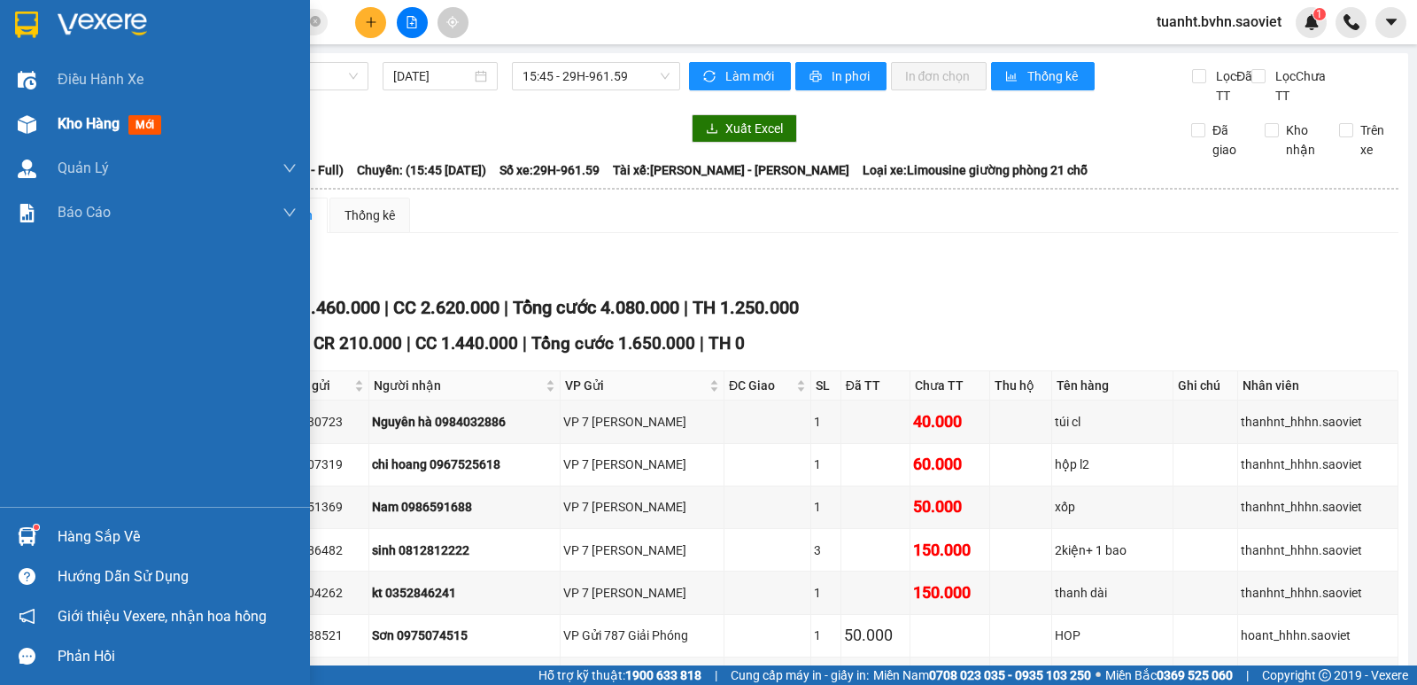
click at [65, 125] on span "Kho hàng" at bounding box center [89, 123] width 62 height 17
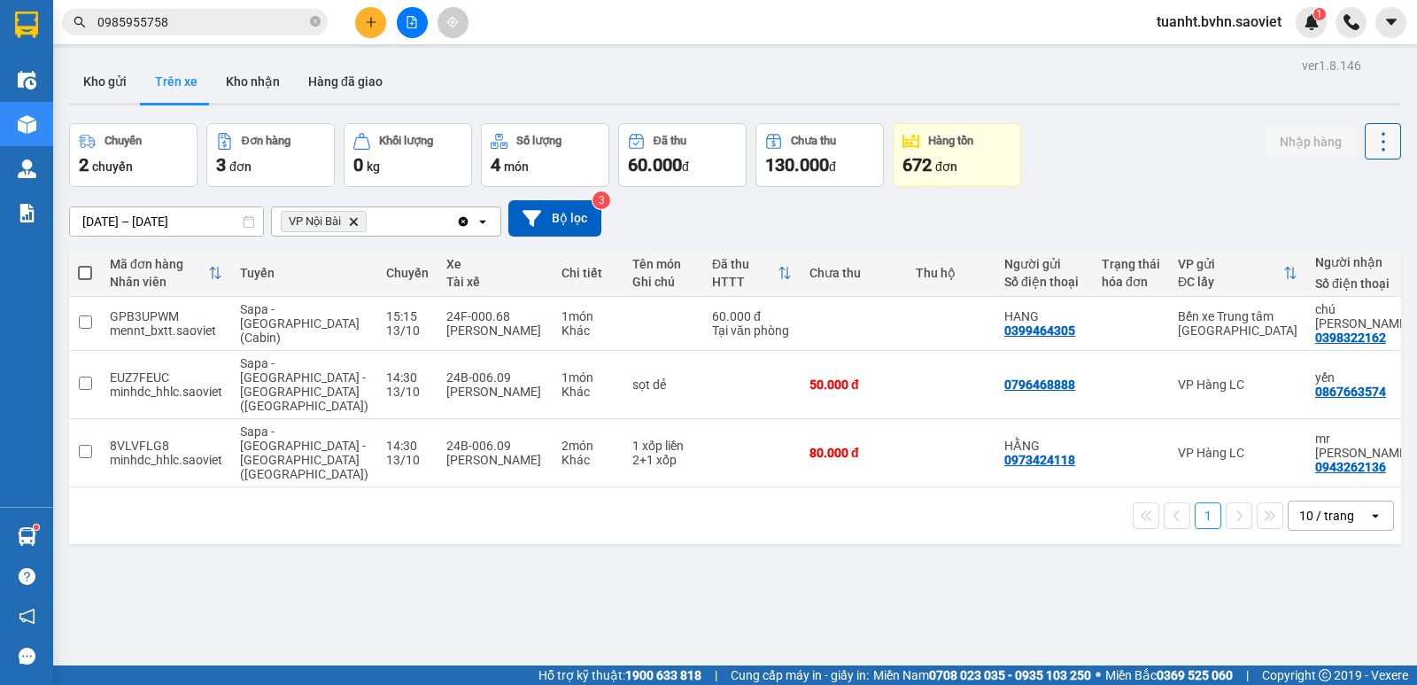
click at [1371, 140] on icon at bounding box center [1383, 141] width 25 height 25
click at [1342, 182] on span "Làm mới" at bounding box center [1345, 190] width 49 height 18
click at [91, 82] on button "Kho gửi" at bounding box center [105, 81] width 72 height 43
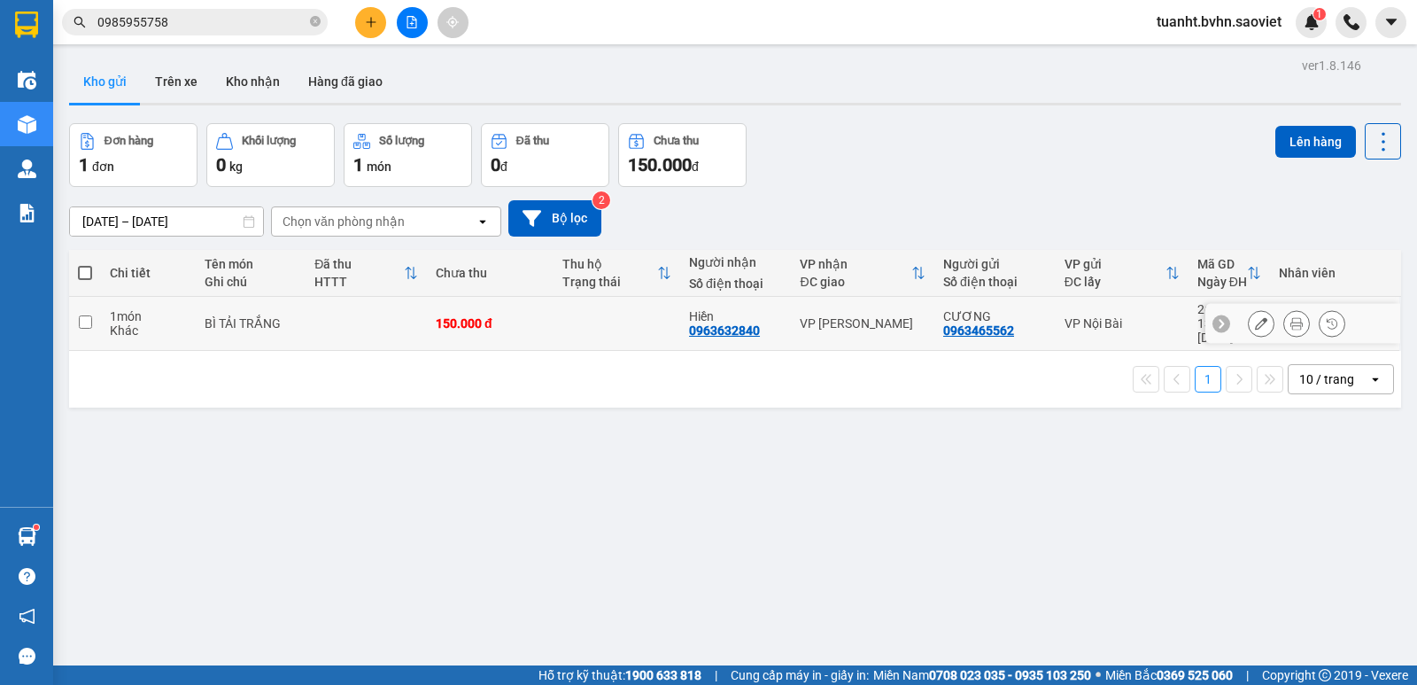
click at [86, 315] on input "checkbox" at bounding box center [85, 321] width 13 height 13
checkbox input "true"
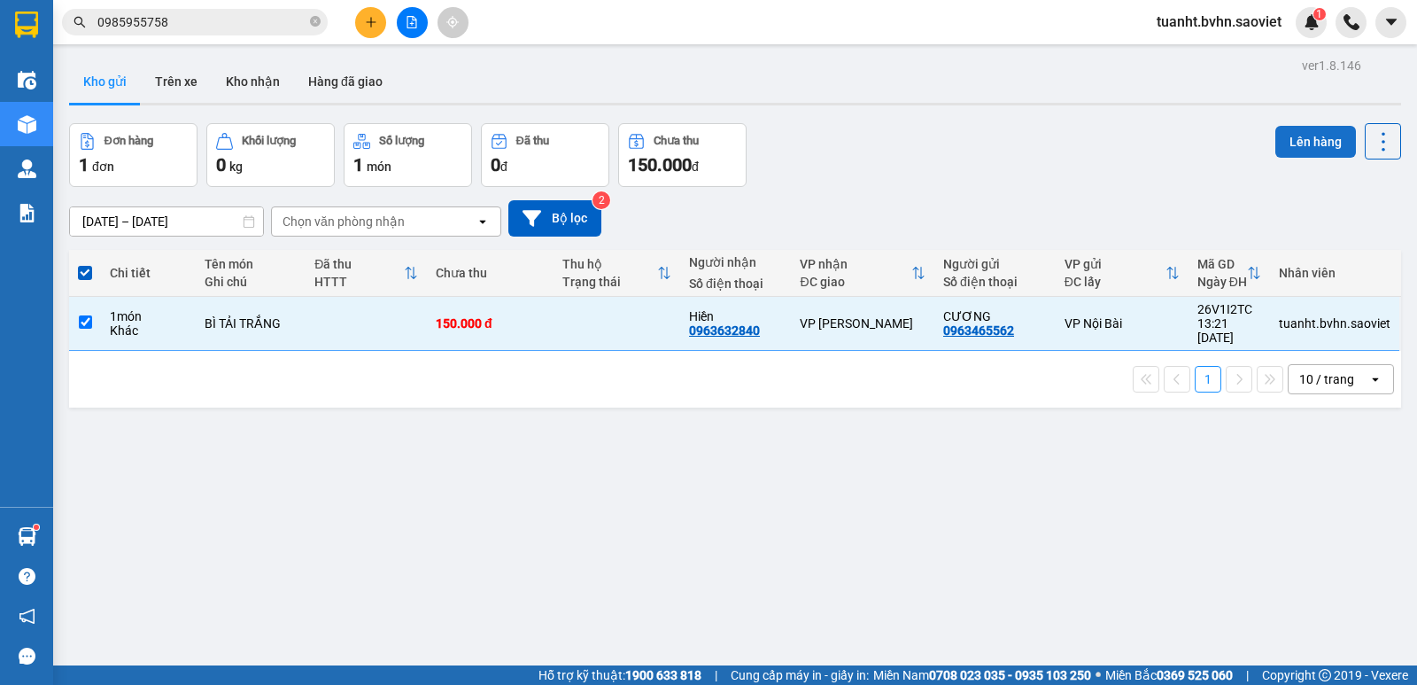
click at [1283, 138] on button "Lên hàng" at bounding box center [1315, 142] width 81 height 32
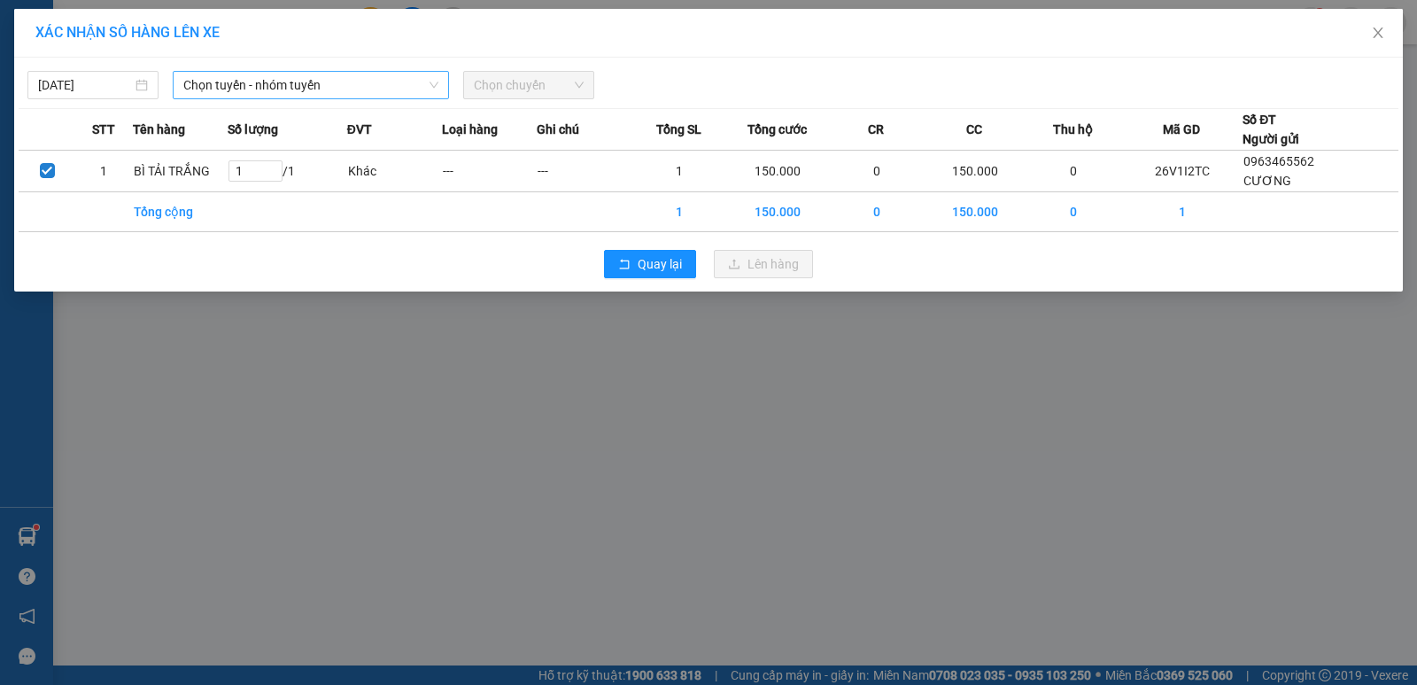
click at [302, 85] on span "Chọn tuyến - nhóm tuyến" at bounding box center [310, 85] width 255 height 27
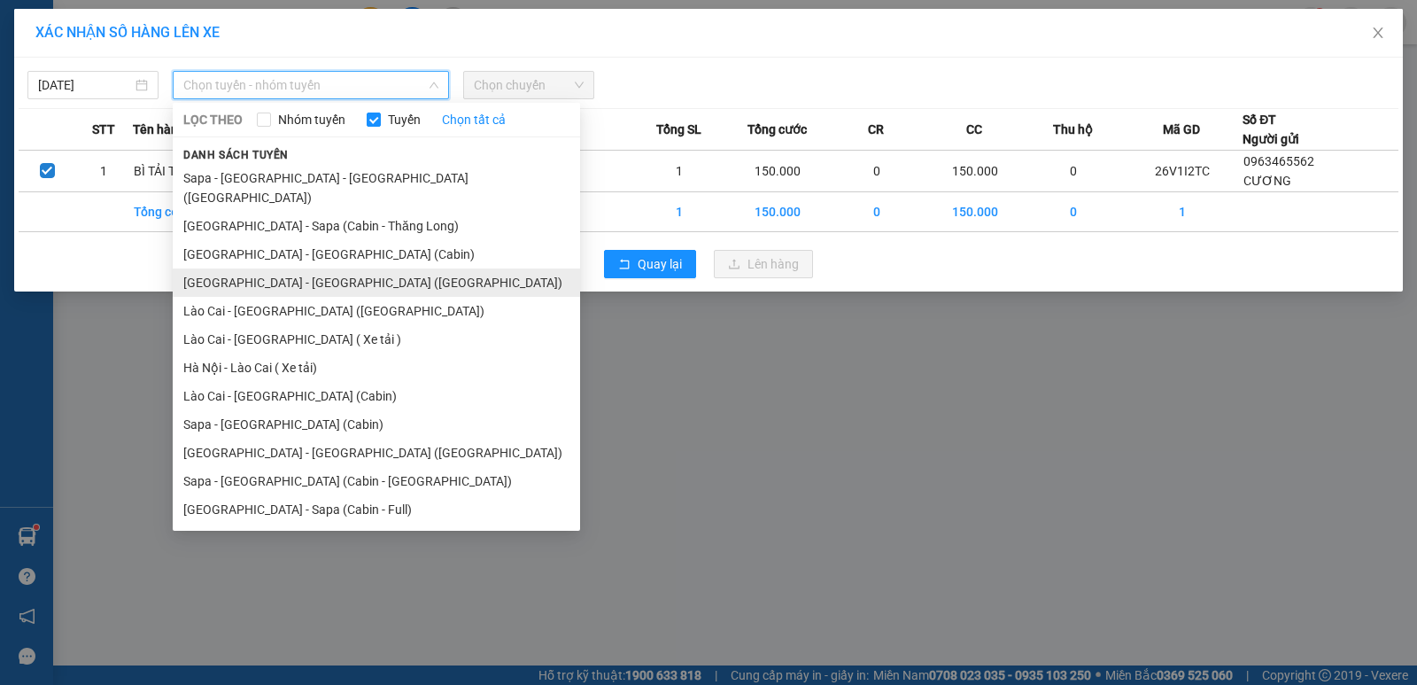
click at [243, 268] on li "[GEOGRAPHIC_DATA] - [GEOGRAPHIC_DATA] ([GEOGRAPHIC_DATA])" at bounding box center [376, 282] width 407 height 28
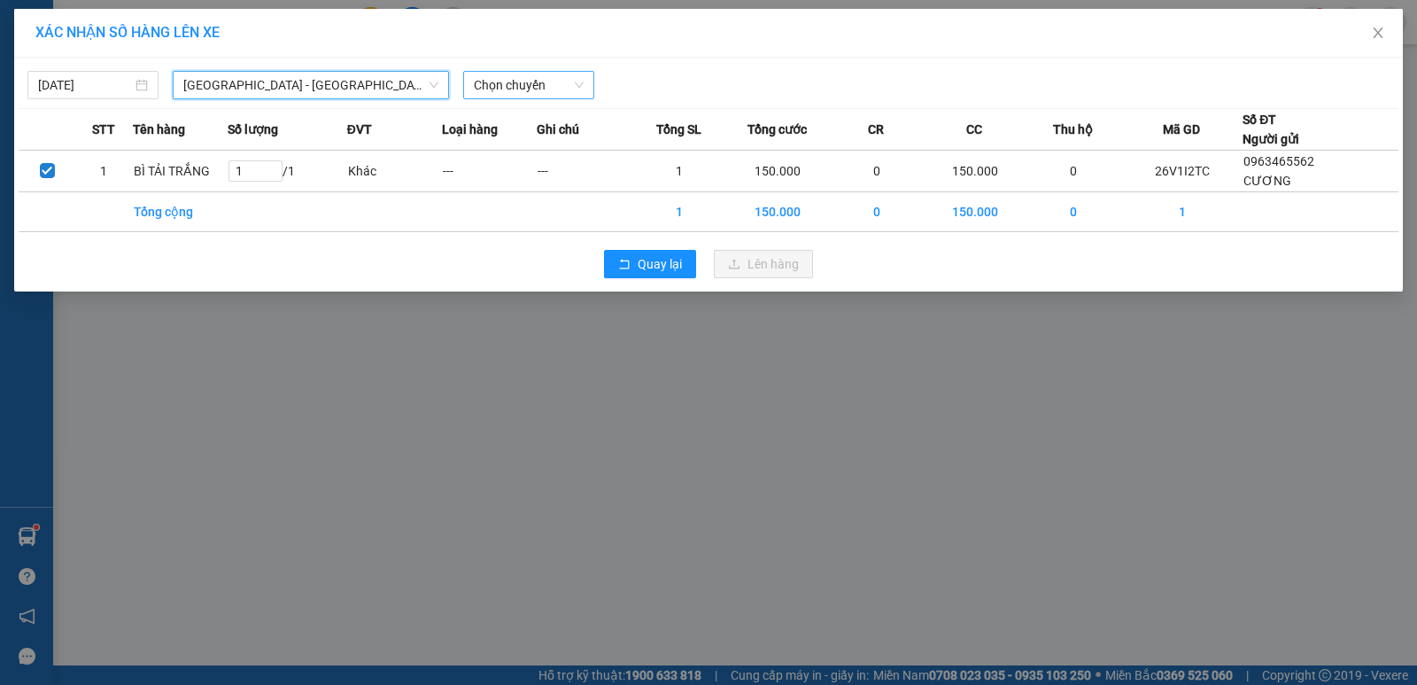
click at [510, 86] on span "Chọn chuyến" at bounding box center [529, 85] width 110 height 27
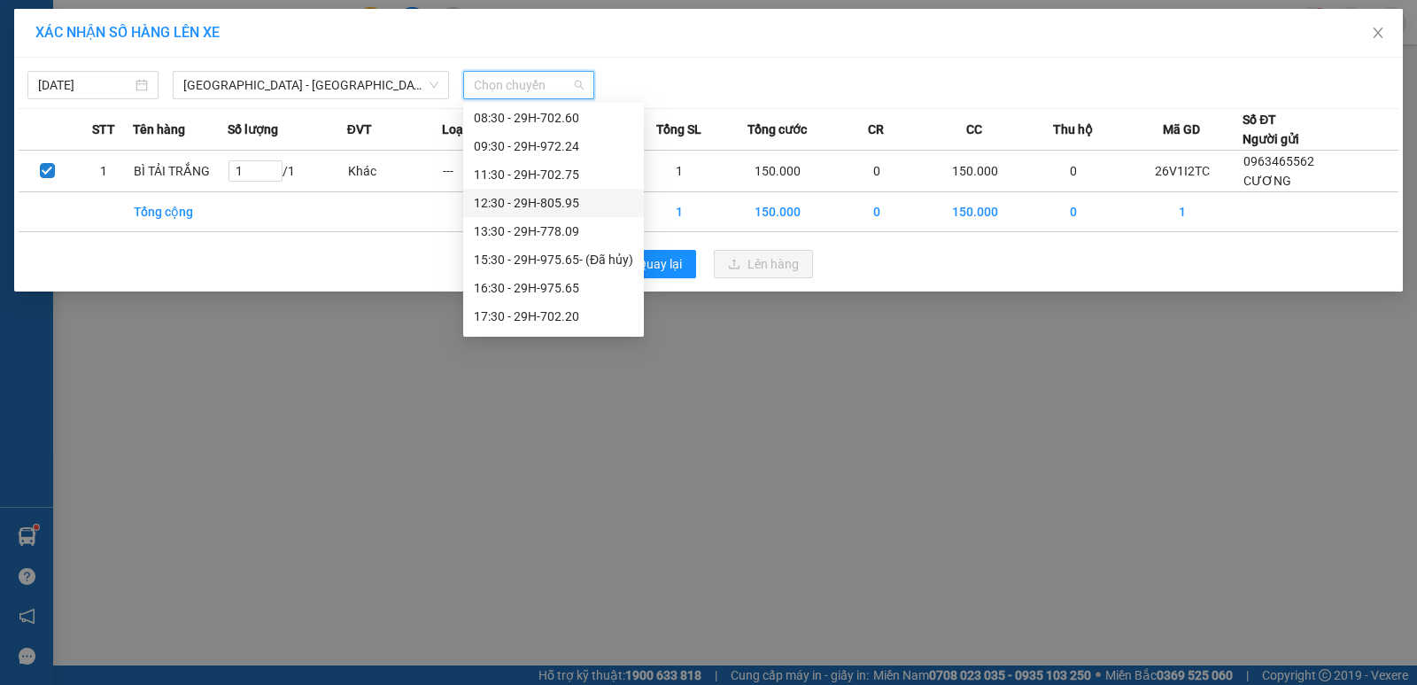
scroll to position [89, 0]
click at [526, 258] on div "16:30 - 29H-975.65" at bounding box center [553, 258] width 159 height 19
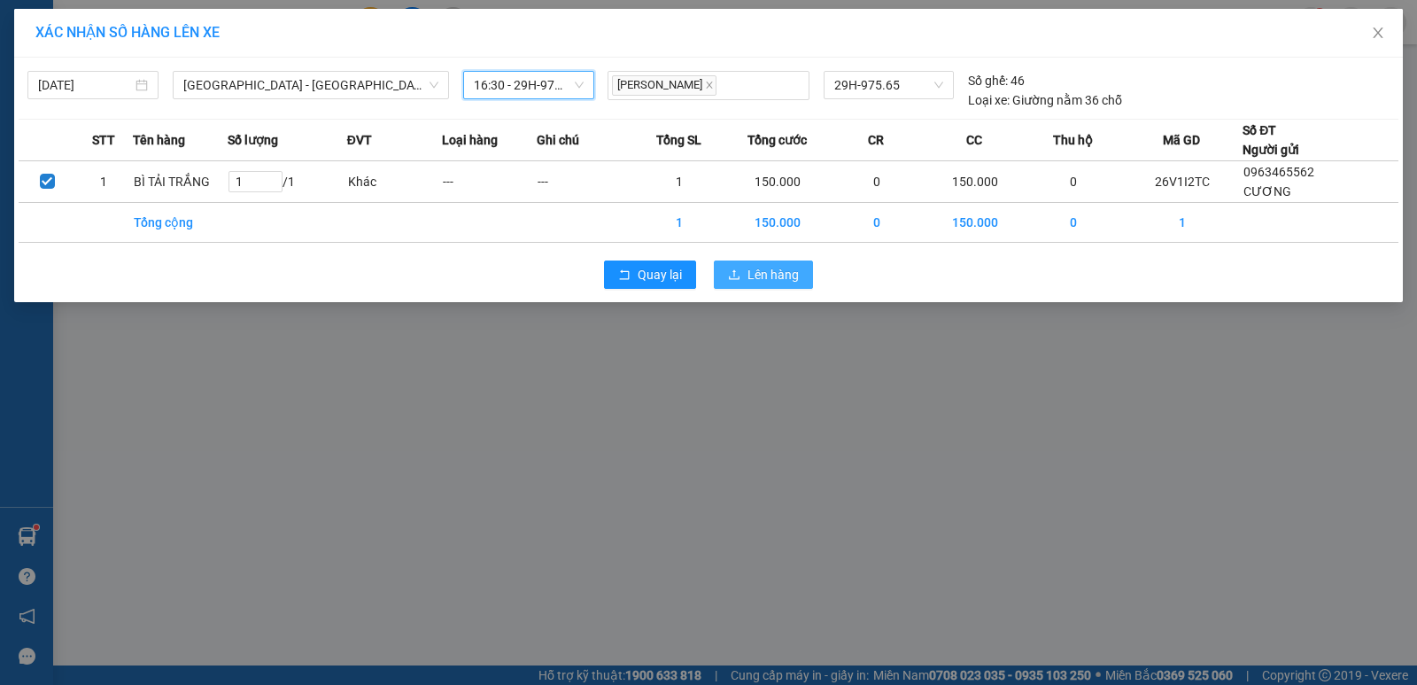
click at [793, 268] on span "Lên hàng" at bounding box center [773, 274] width 51 height 19
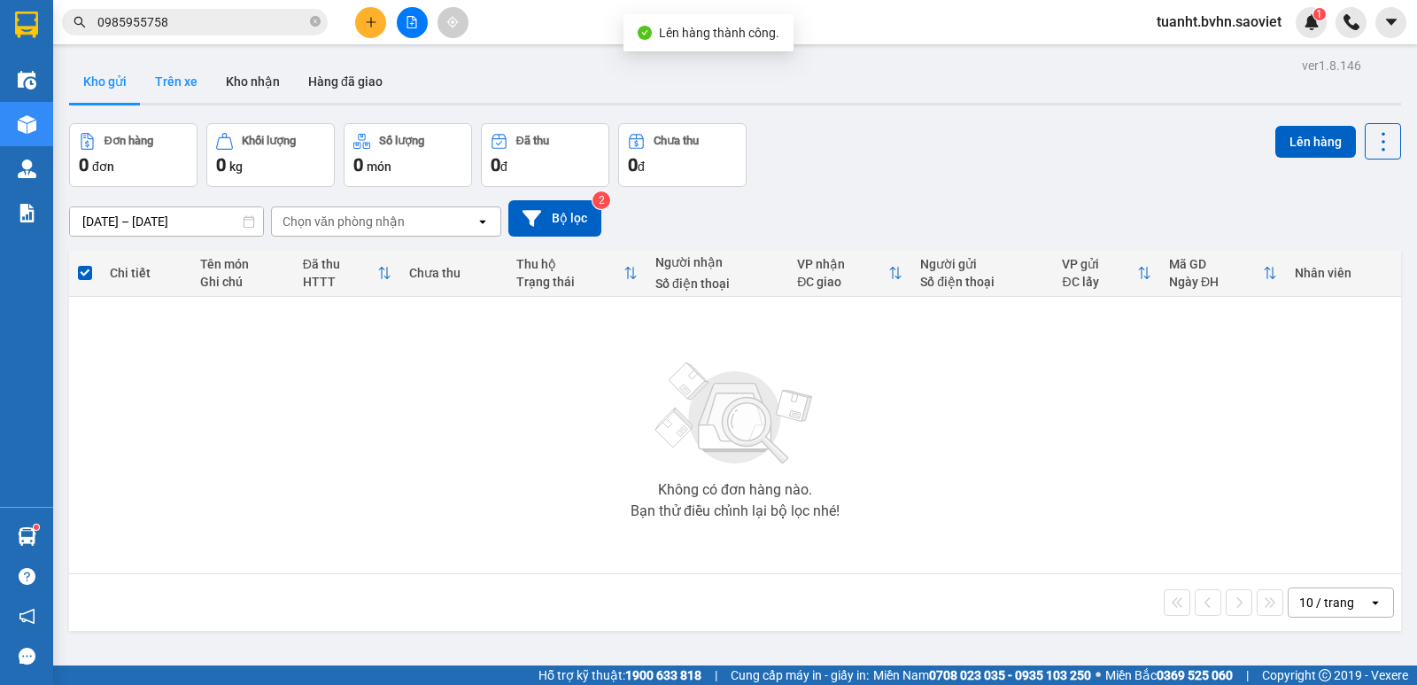
click at [177, 86] on button "Trên xe" at bounding box center [176, 81] width 71 height 43
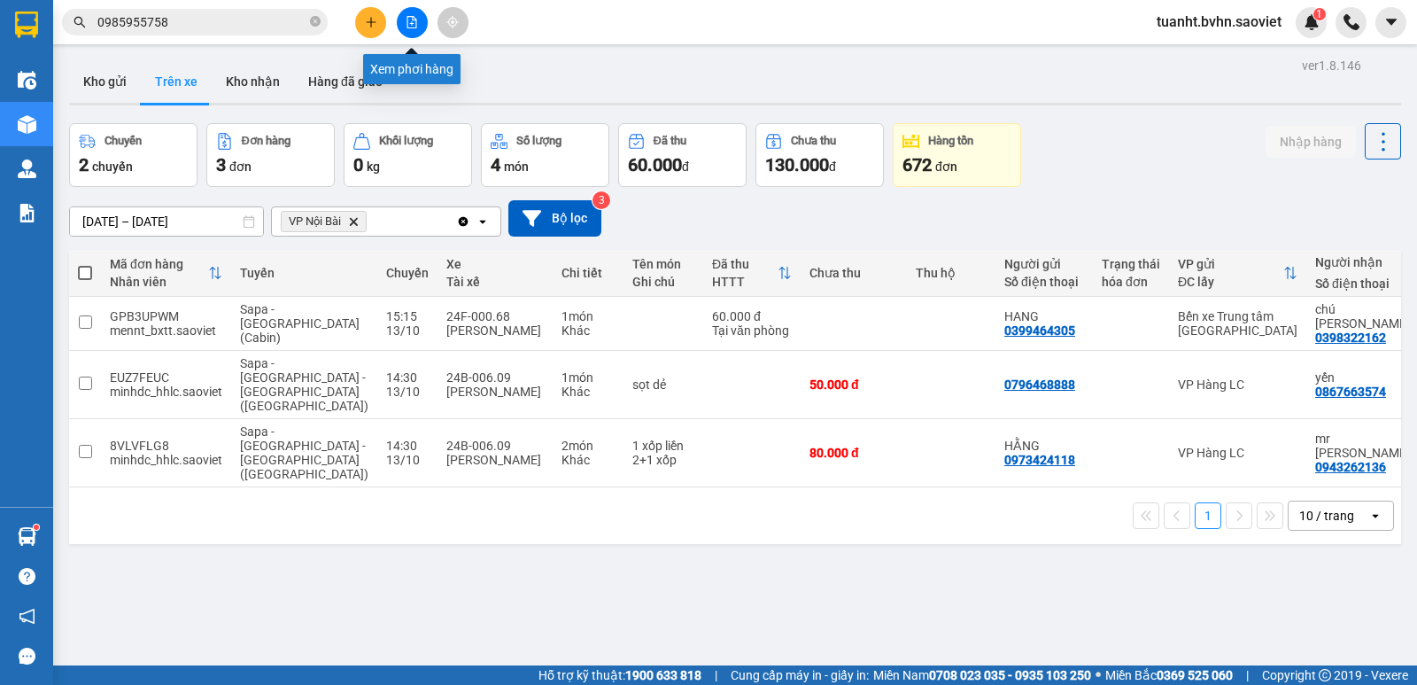
click at [415, 26] on icon "file-add" at bounding box center [412, 22] width 12 height 12
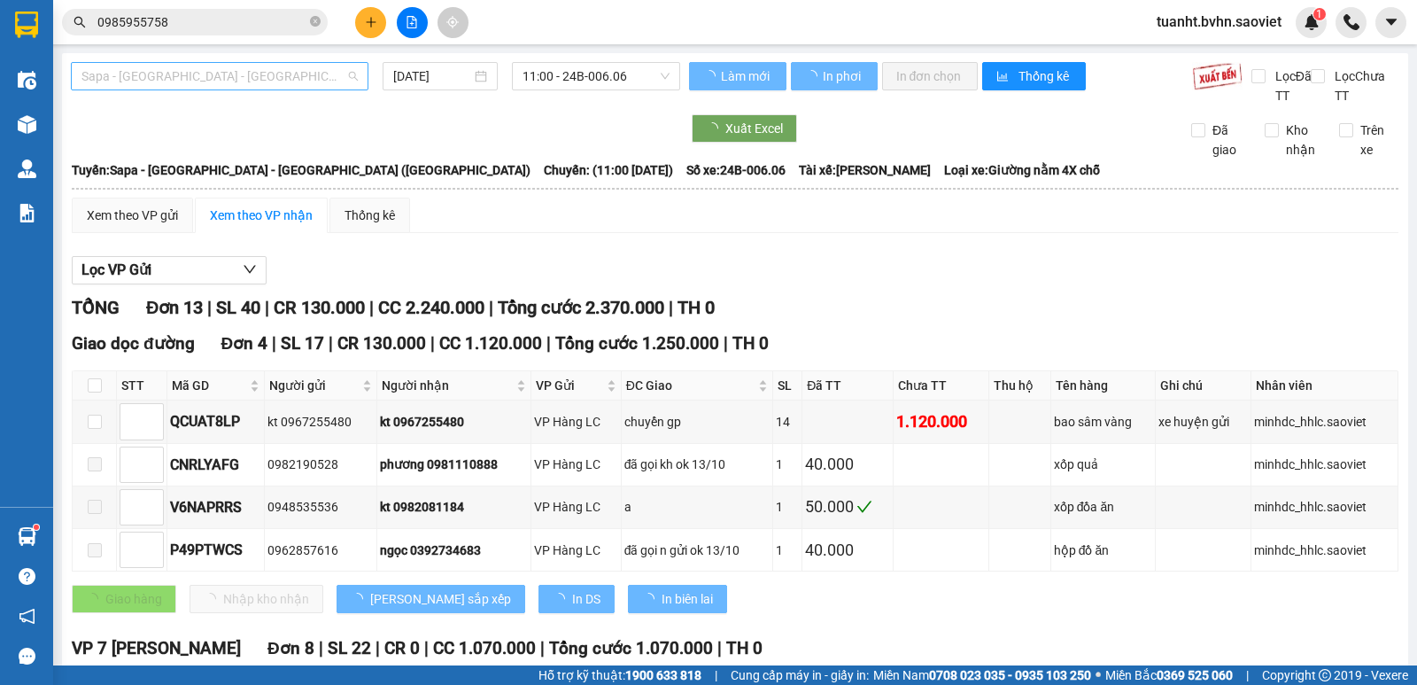
click at [244, 77] on span "Sapa - [GEOGRAPHIC_DATA] - [GEOGRAPHIC_DATA] ([GEOGRAPHIC_DATA])" at bounding box center [219, 76] width 276 height 27
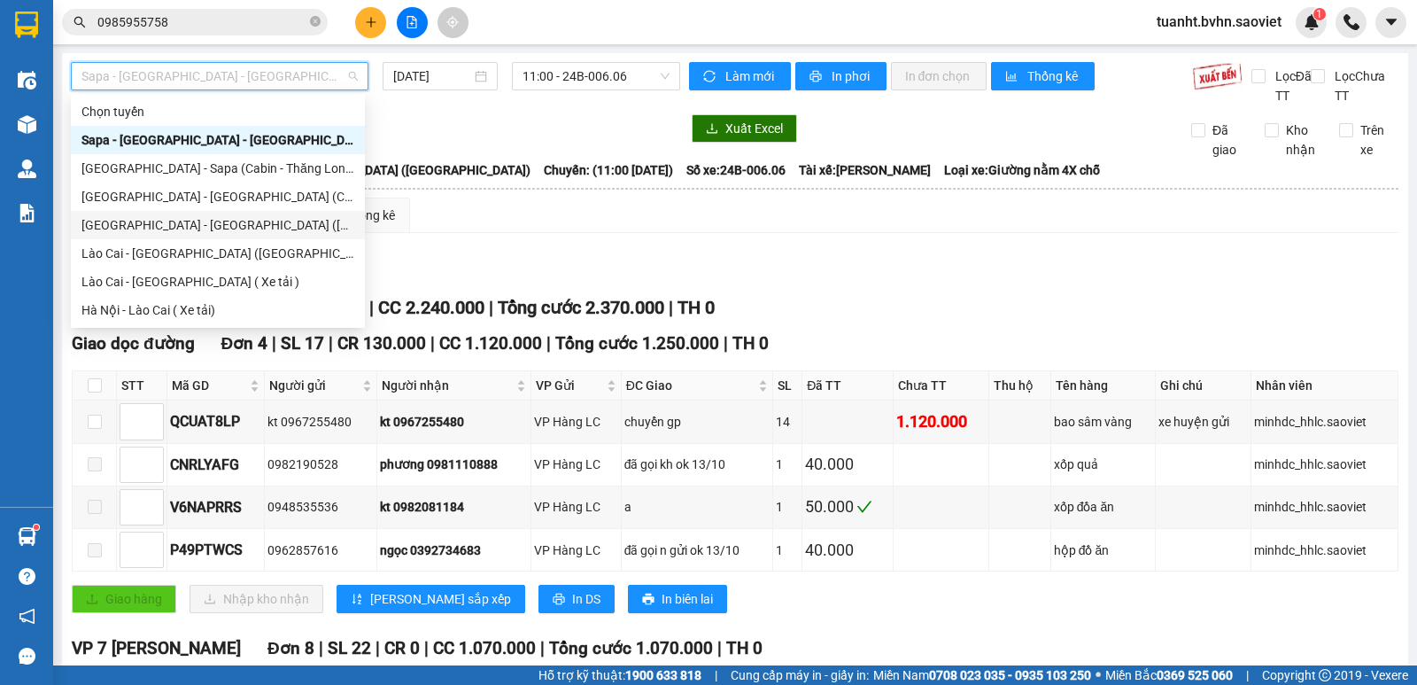
click at [172, 222] on div "[GEOGRAPHIC_DATA] - [GEOGRAPHIC_DATA] ([GEOGRAPHIC_DATA])" at bounding box center [217, 224] width 273 height 19
type input "[DATE]"
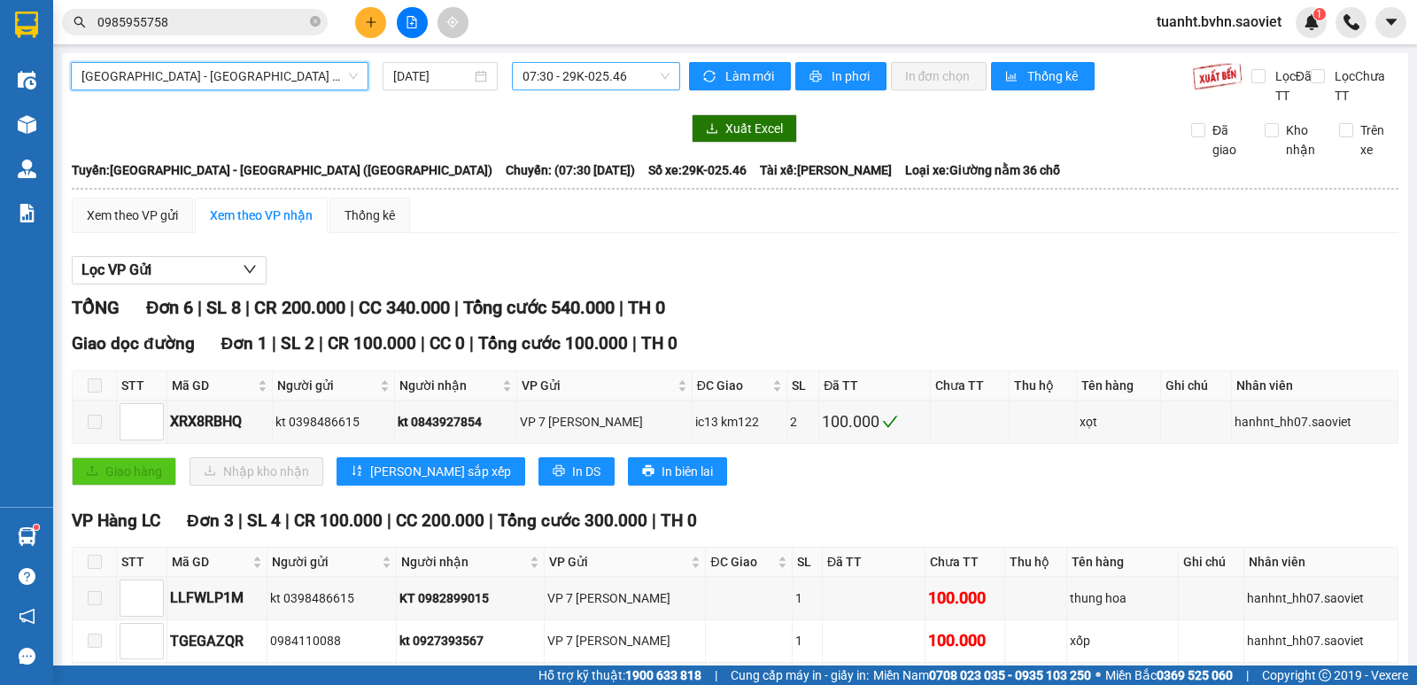
click at [554, 74] on span "07:30 - 29K-025.46" at bounding box center [596, 76] width 146 height 27
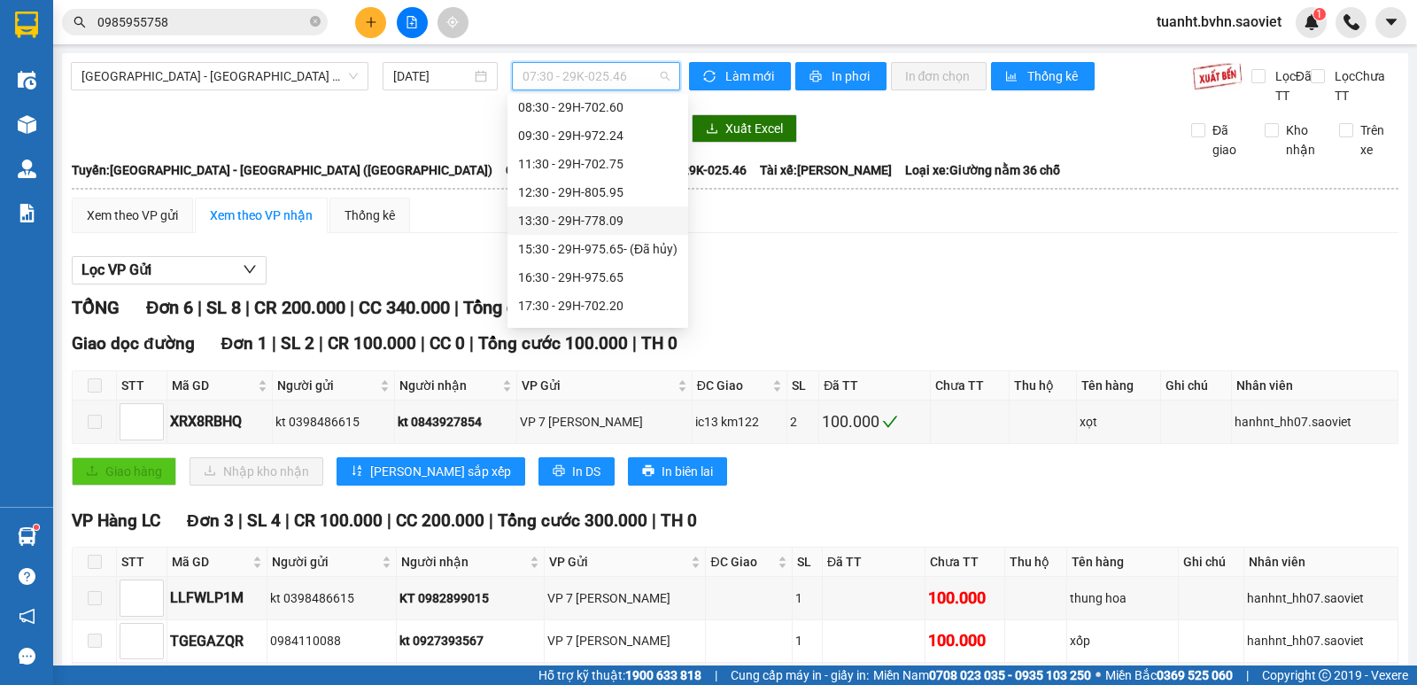
scroll to position [89, 0]
click at [585, 250] on div "16:30 - 29H-975.65" at bounding box center [597, 249] width 159 height 19
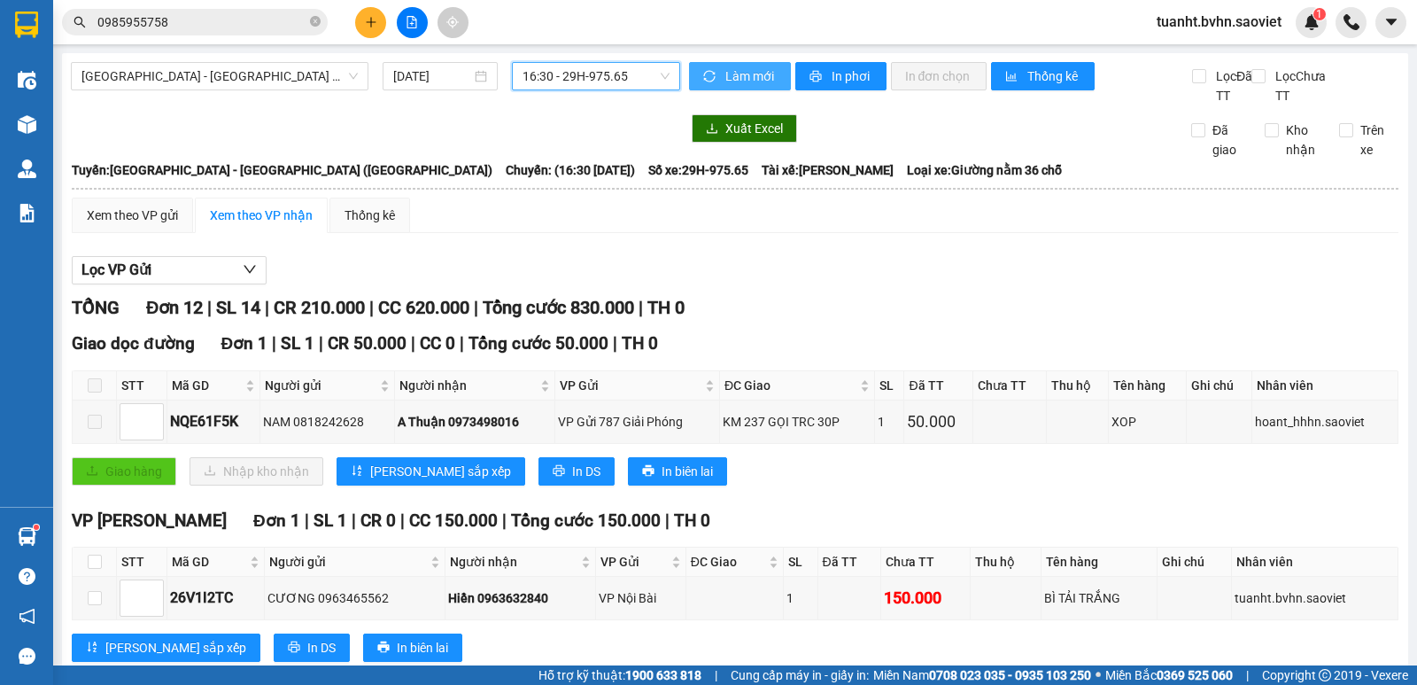
click at [741, 74] on span "Làm mới" at bounding box center [750, 75] width 51 height 19
click at [818, 74] on button "In phơi" at bounding box center [840, 76] width 91 height 28
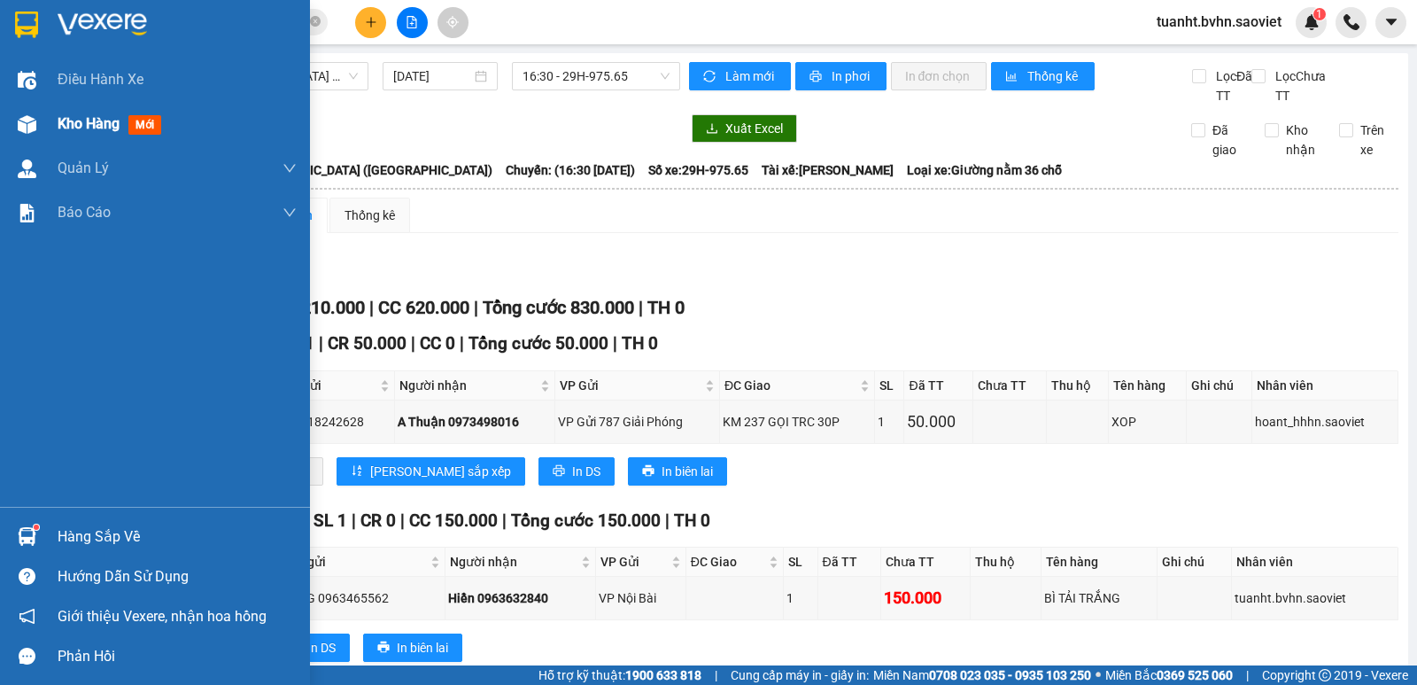
click at [58, 123] on span "Kho hàng" at bounding box center [89, 123] width 62 height 17
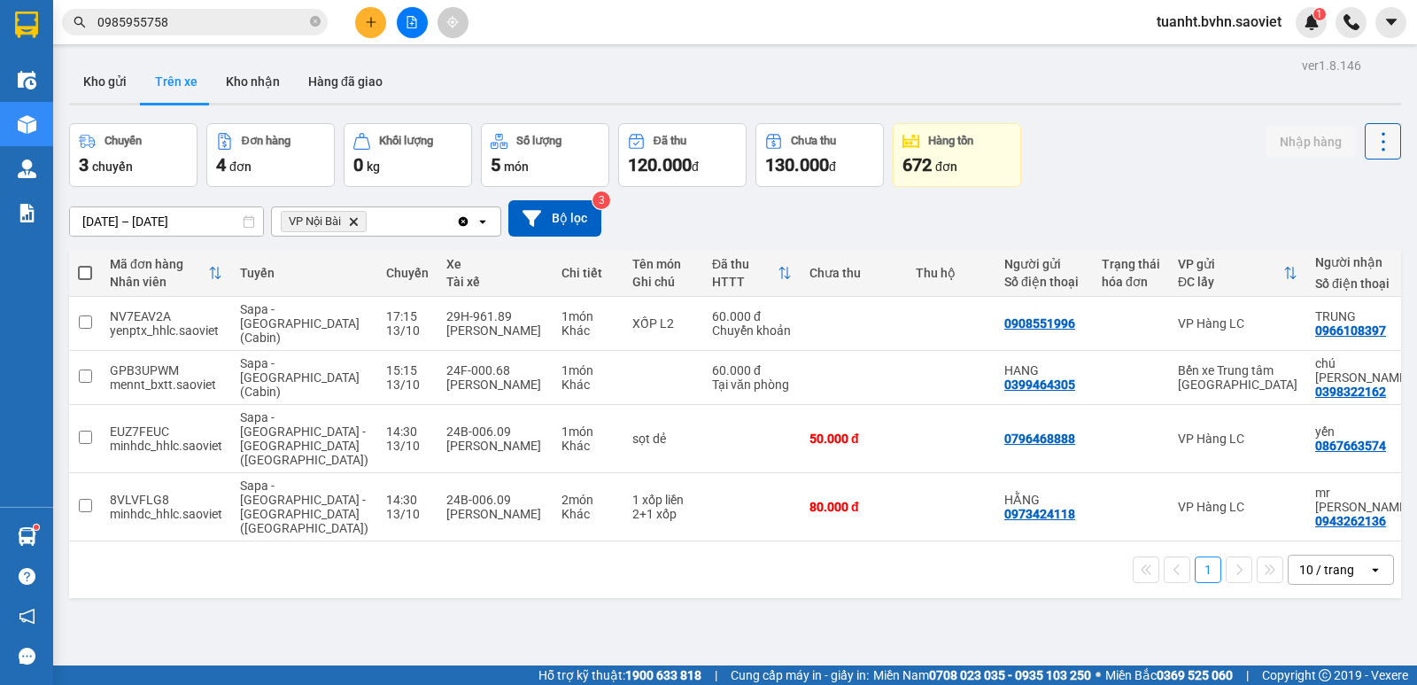
click at [1371, 141] on icon at bounding box center [1383, 141] width 25 height 25
click at [1339, 182] on span "Làm mới" at bounding box center [1345, 190] width 49 height 18
click at [406, 22] on icon "file-add" at bounding box center [412, 22] width 12 height 12
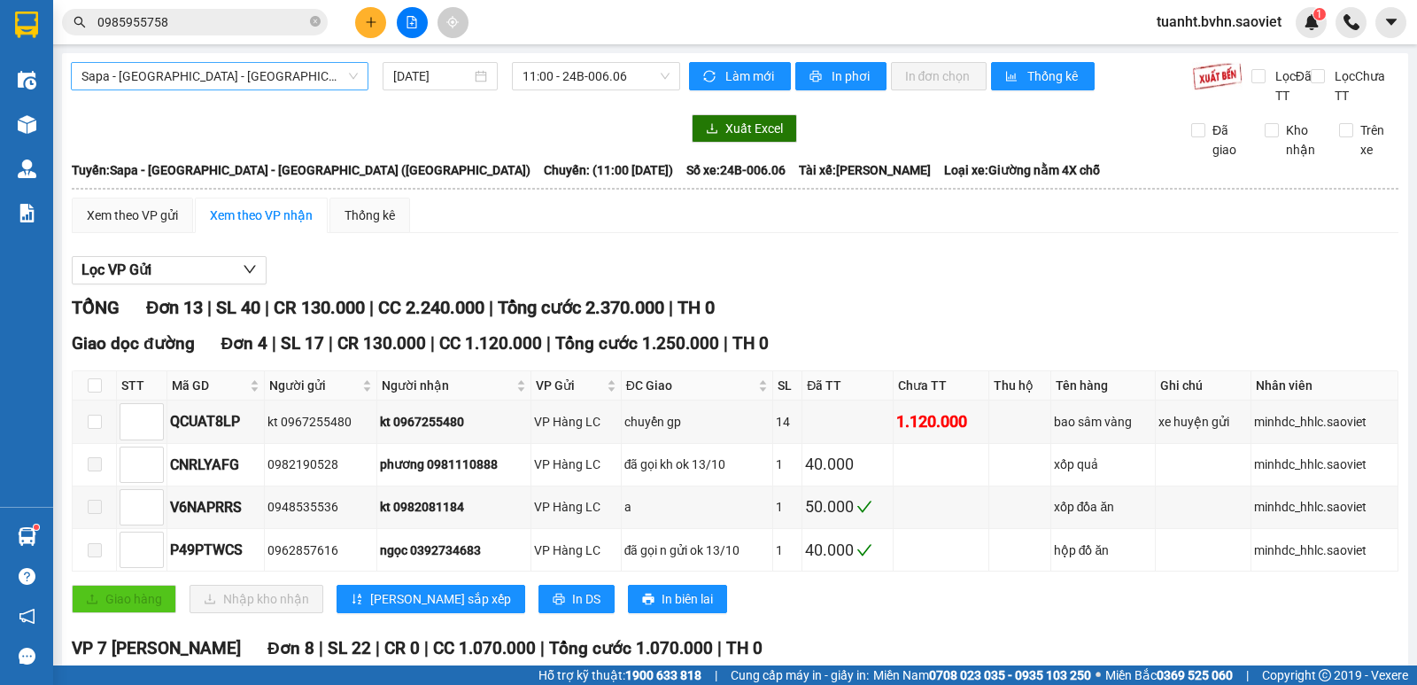
click at [182, 77] on span "Sapa - [GEOGRAPHIC_DATA] - [GEOGRAPHIC_DATA] ([GEOGRAPHIC_DATA])" at bounding box center [219, 76] width 276 height 27
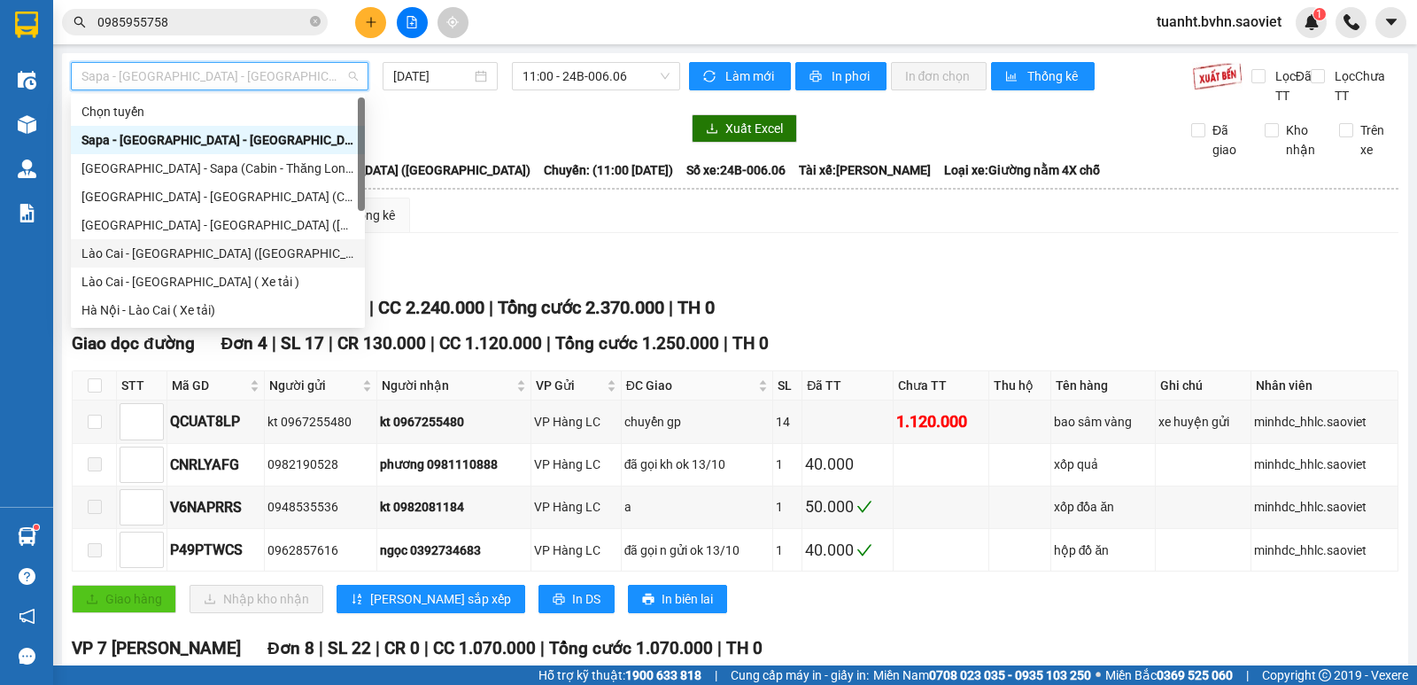
scroll to position [142, 0]
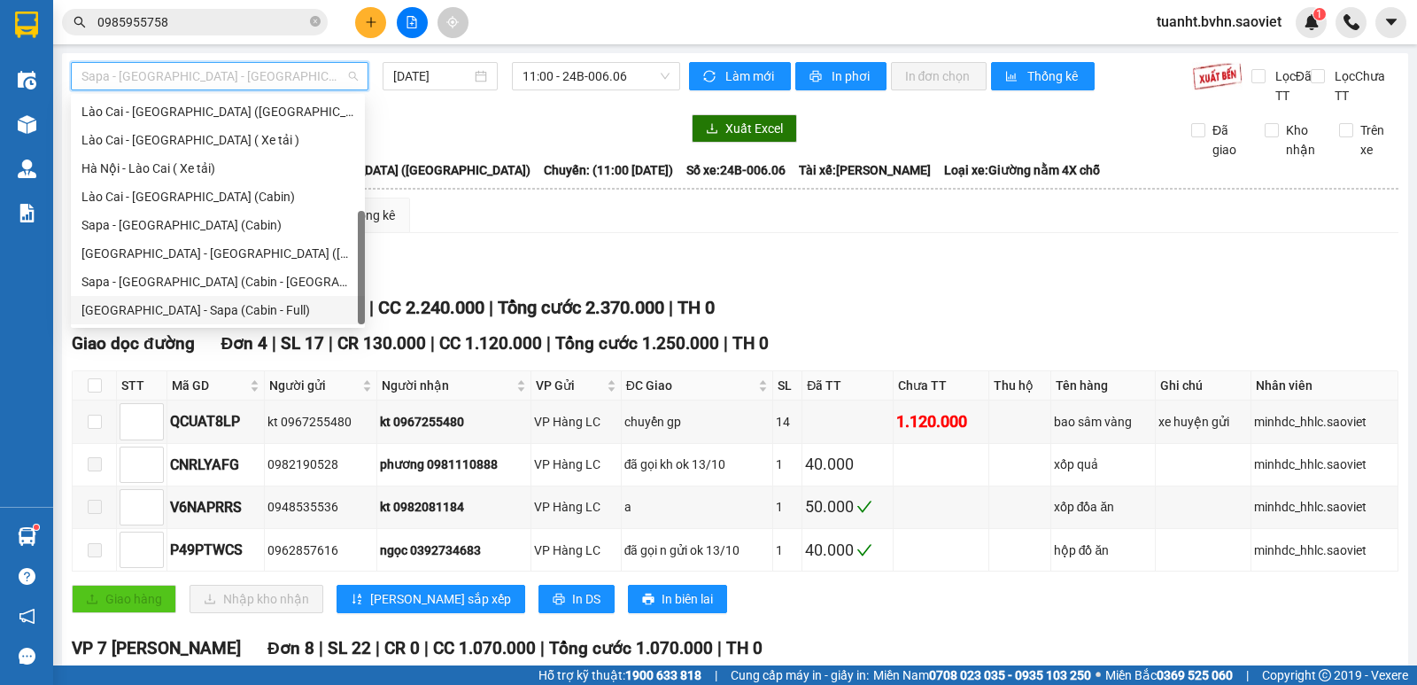
click at [186, 312] on div "[GEOGRAPHIC_DATA] - Sapa (Cabin - Full)" at bounding box center [217, 309] width 273 height 19
type input "[DATE]"
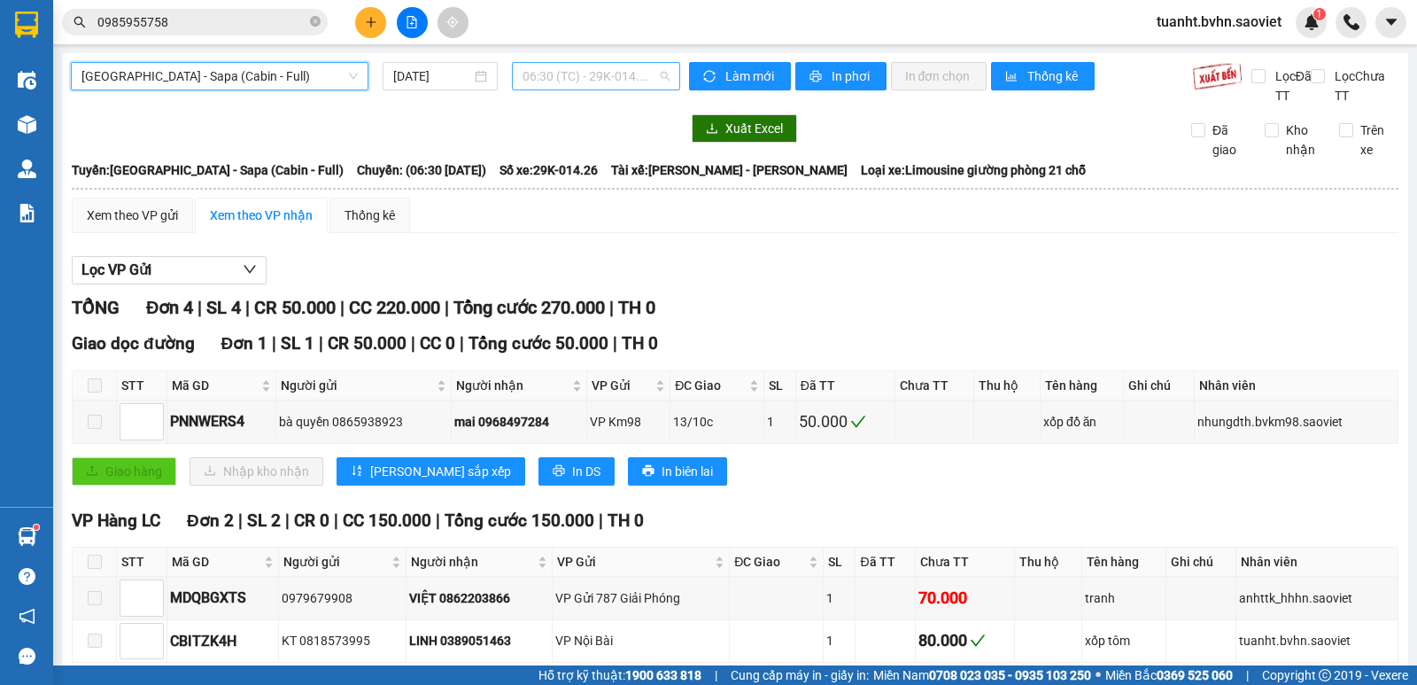
click at [591, 77] on span "06:30 (TC) - 29K-014.26" at bounding box center [596, 76] width 146 height 27
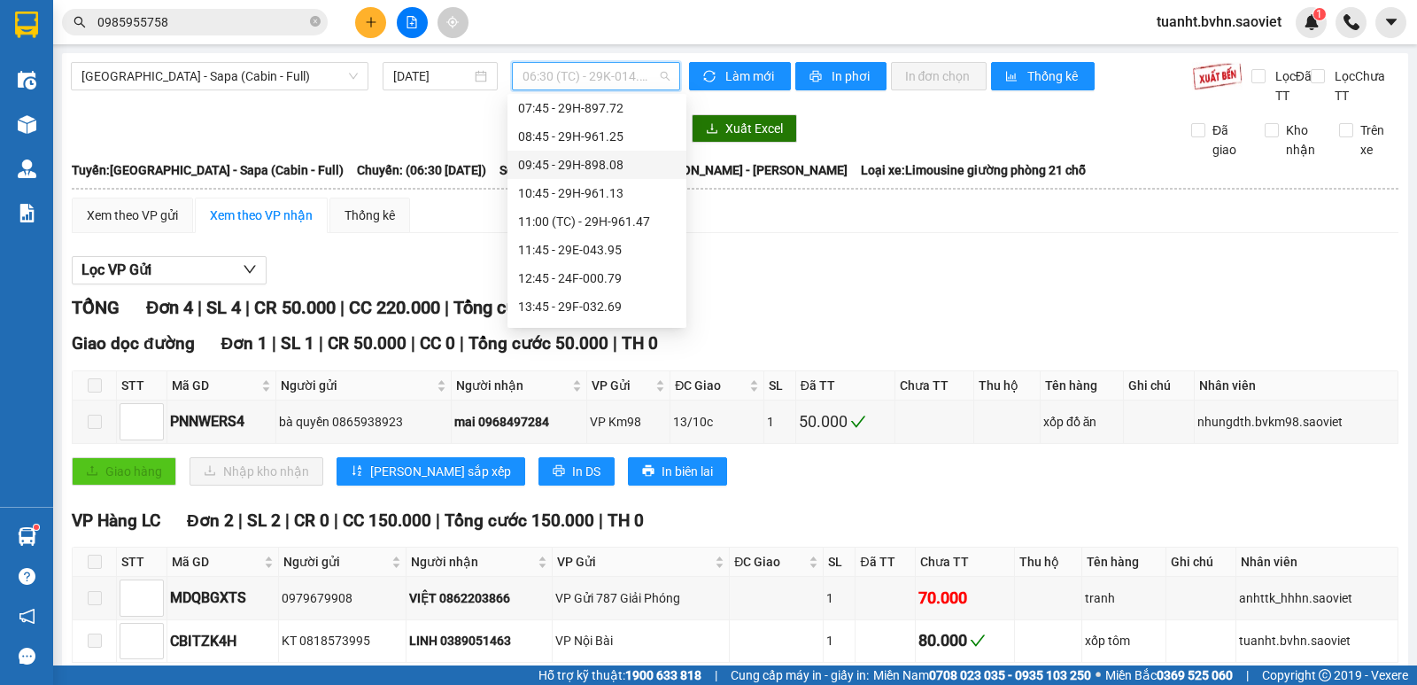
scroll to position [177, 0]
click at [589, 300] on div "16:45 - 24F-000.09" at bounding box center [597, 302] width 158 height 19
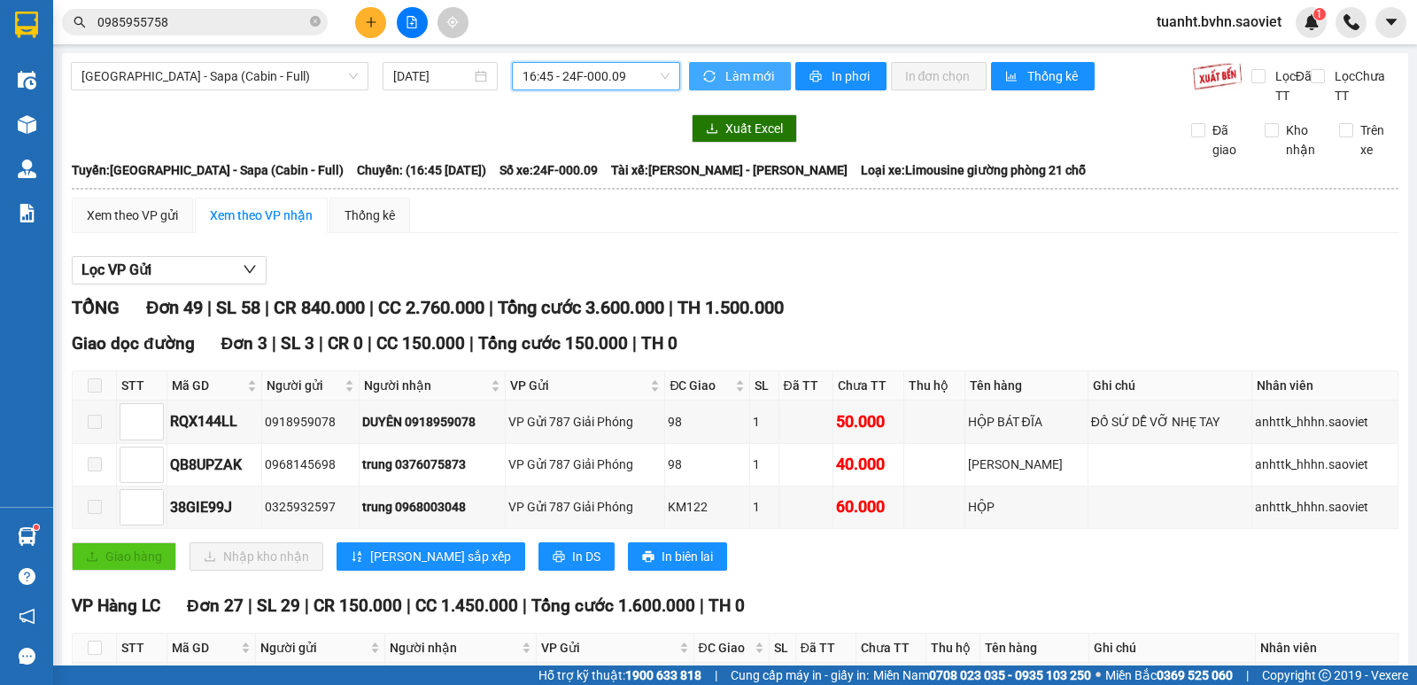
click at [742, 77] on span "Làm mới" at bounding box center [750, 75] width 51 height 19
click at [835, 76] on span "In phơi" at bounding box center [852, 75] width 41 height 19
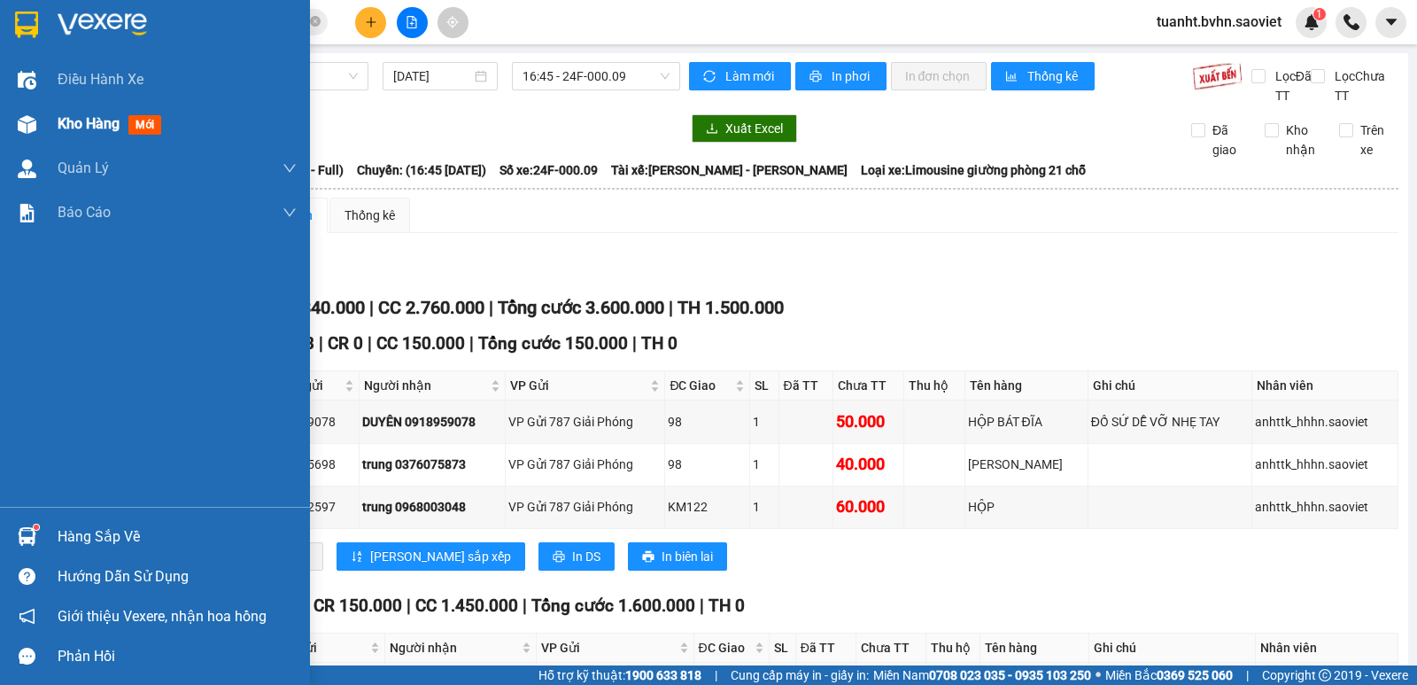
click at [70, 117] on span "Kho hàng" at bounding box center [89, 123] width 62 height 17
